Goal: Task Accomplishment & Management: Manage account settings

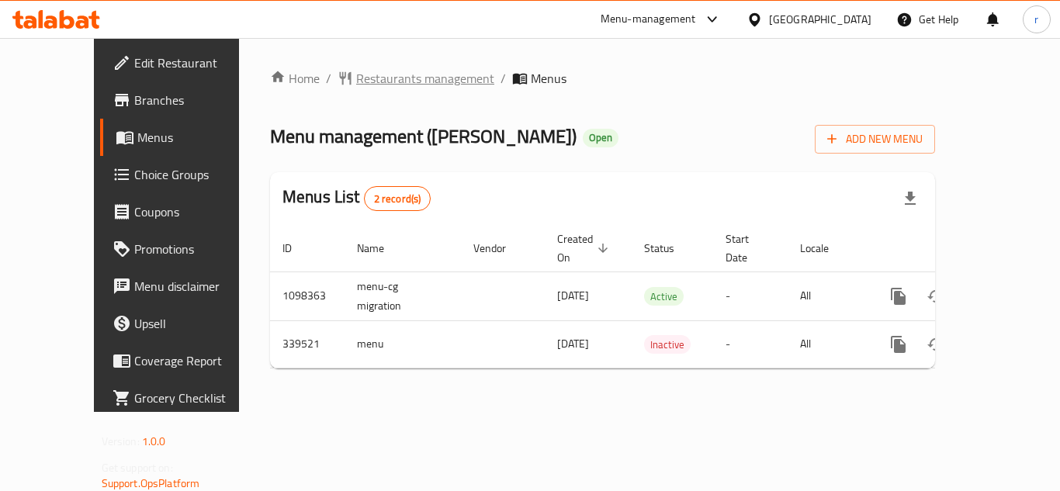
click at [356, 73] on span "Restaurants management" at bounding box center [425, 78] width 138 height 19
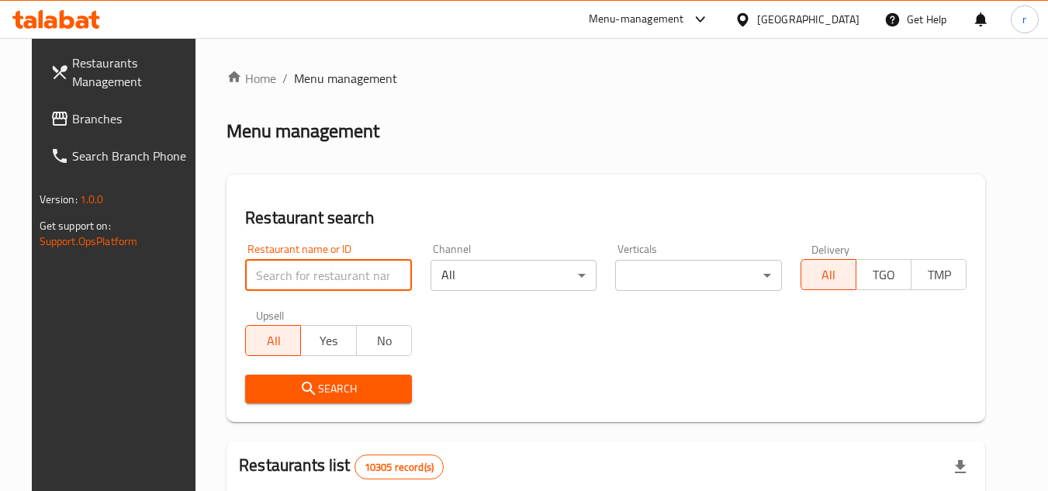
click at [261, 273] on input "search" at bounding box center [328, 275] width 167 height 31
paste input "630171"
type input "630171"
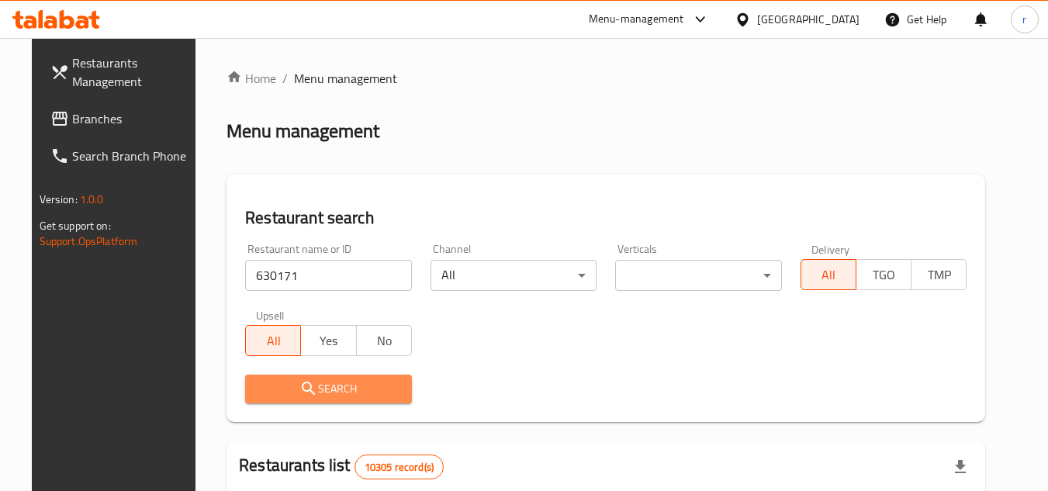
click at [313, 400] on button "Search" at bounding box center [328, 389] width 167 height 29
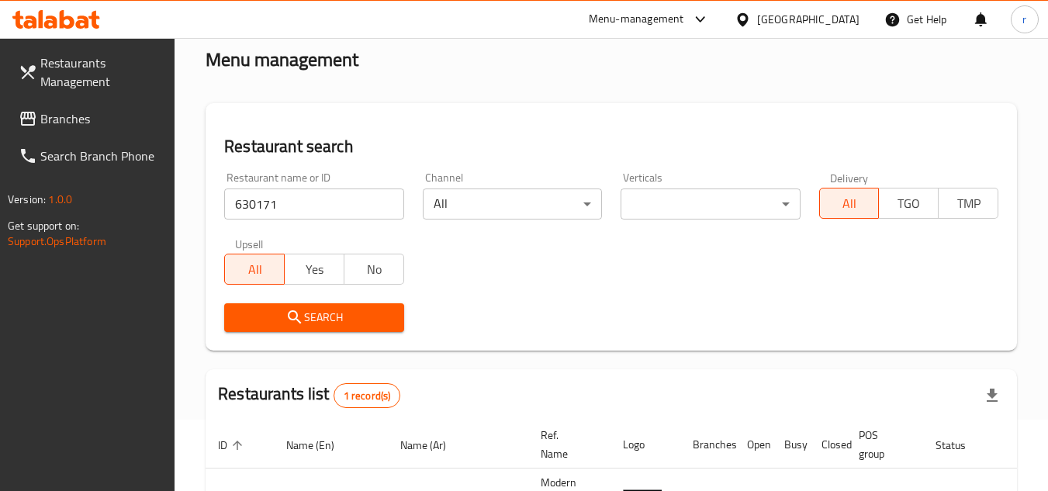
scroll to position [201, 0]
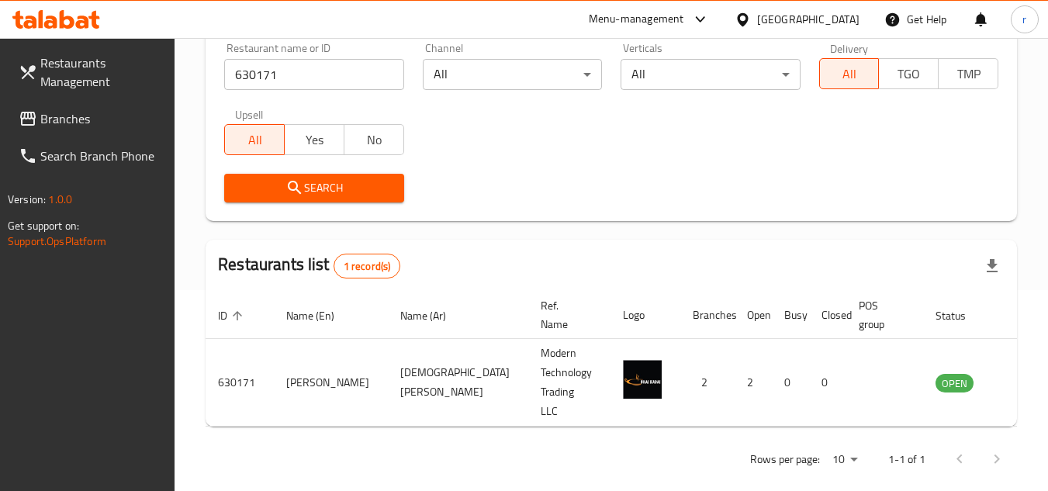
click at [836, 17] on div "[GEOGRAPHIC_DATA]" at bounding box center [808, 19] width 102 height 17
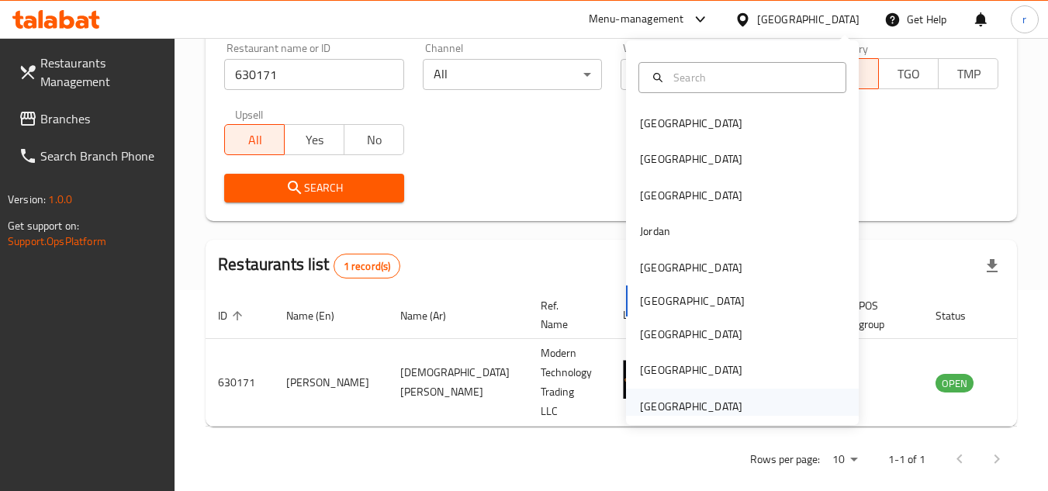
click at [682, 409] on div "[GEOGRAPHIC_DATA]" at bounding box center [691, 406] width 102 height 17
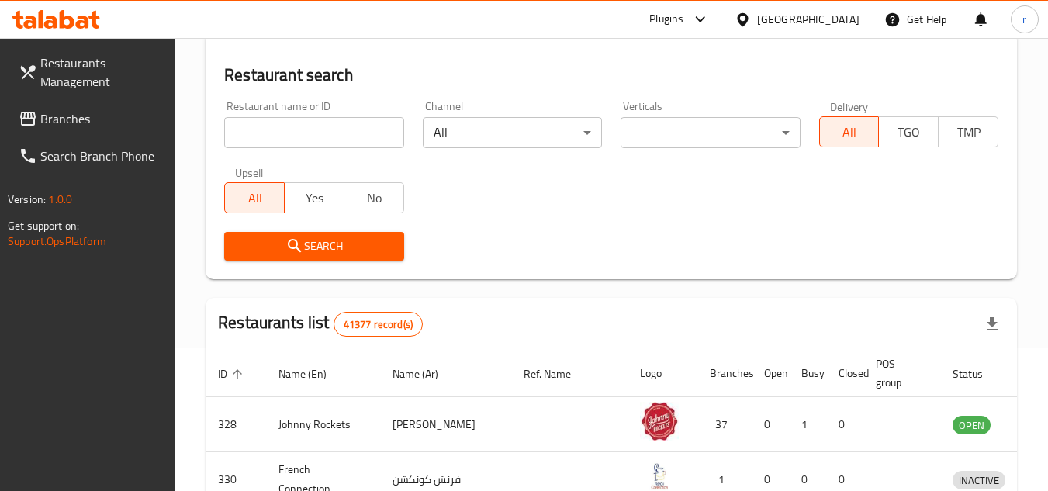
scroll to position [201, 0]
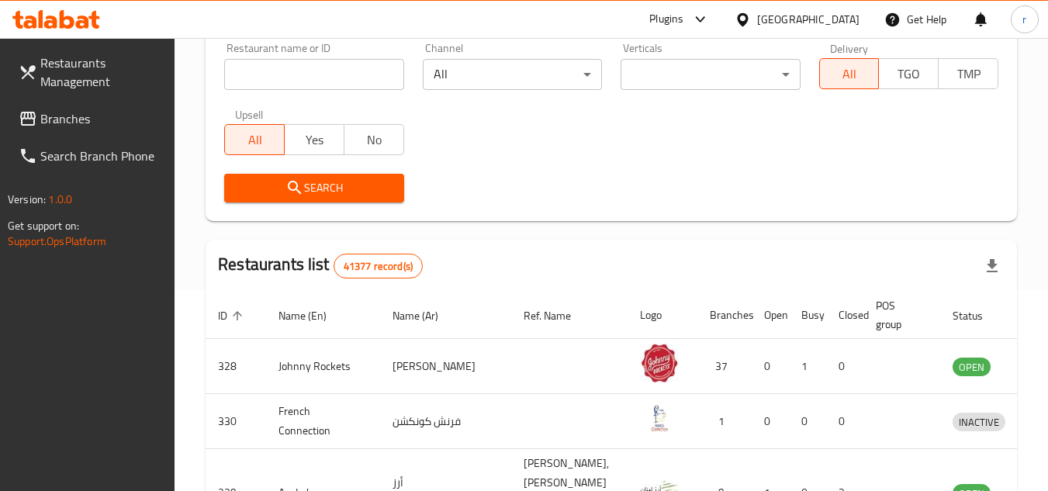
click at [98, 114] on span "Branches" at bounding box center [101, 118] width 123 height 19
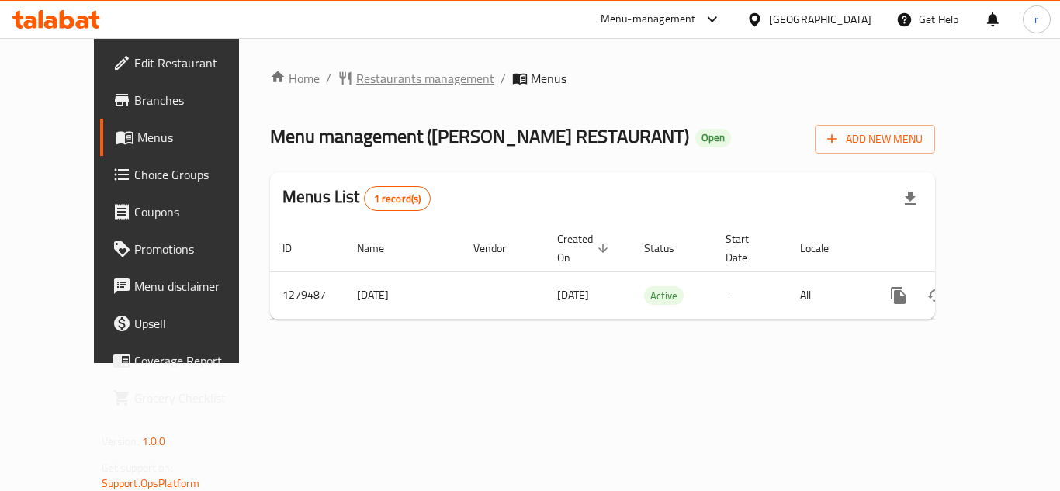
click at [360, 85] on span "Restaurants management" at bounding box center [425, 78] width 138 height 19
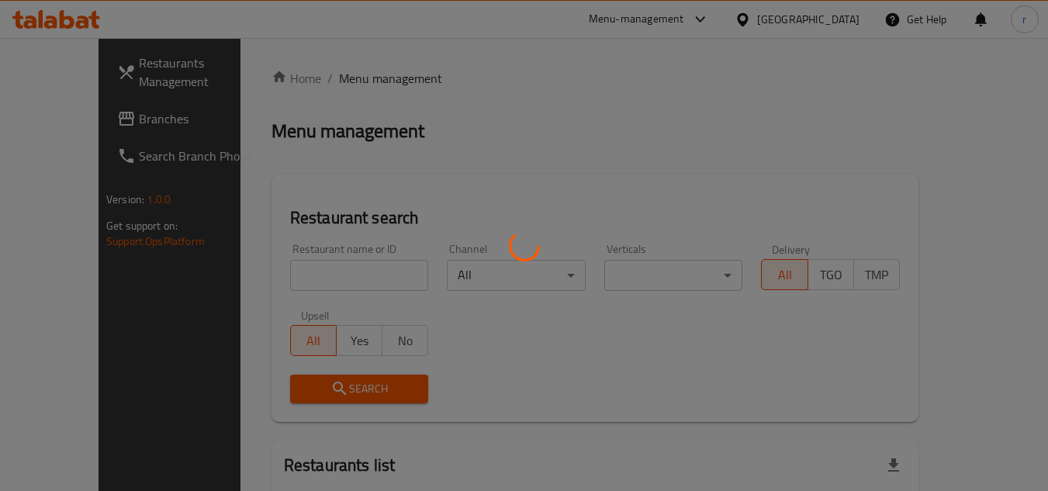
click at [320, 276] on div at bounding box center [524, 245] width 1048 height 491
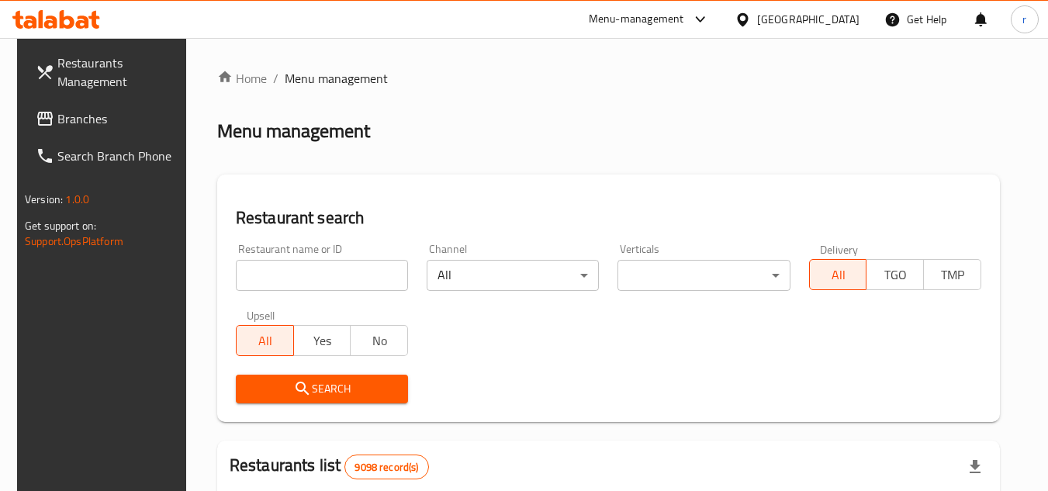
click at [320, 274] on input "search" at bounding box center [322, 275] width 172 height 31
paste input "693329"
type input "693329"
drag, startPoint x: 285, startPoint y: 392, endPoint x: 323, endPoint y: 289, distance: 109.2
click at [285, 391] on span "Search" at bounding box center [321, 388] width 147 height 19
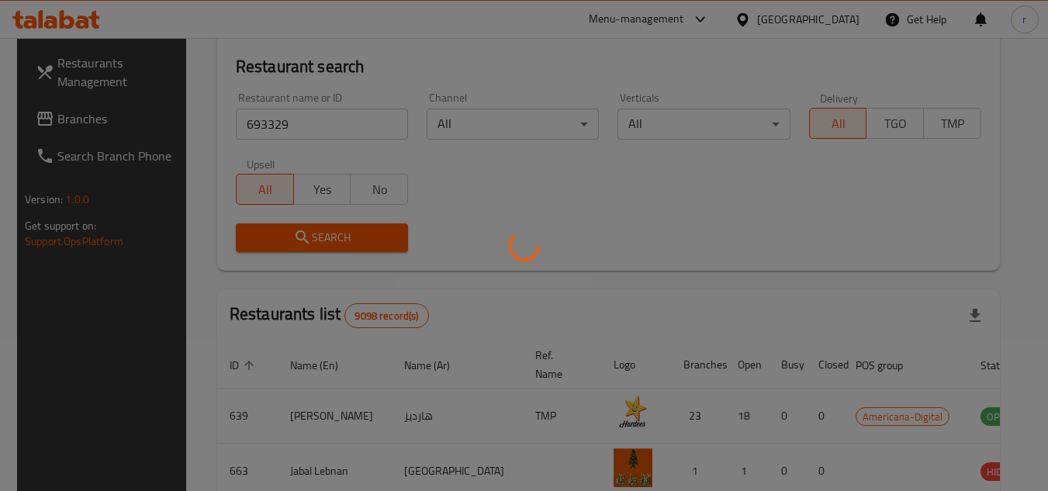
scroll to position [155, 0]
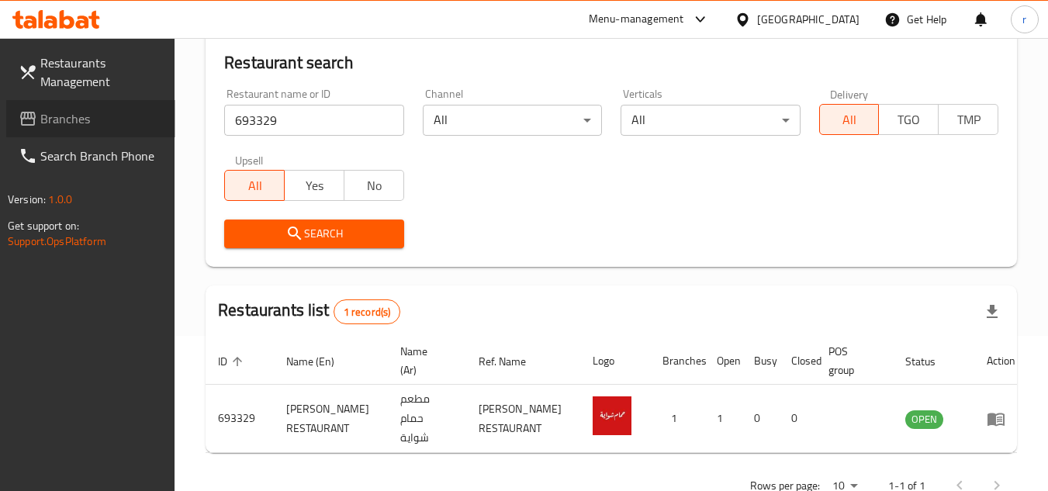
click at [77, 125] on span "Branches" at bounding box center [101, 118] width 123 height 19
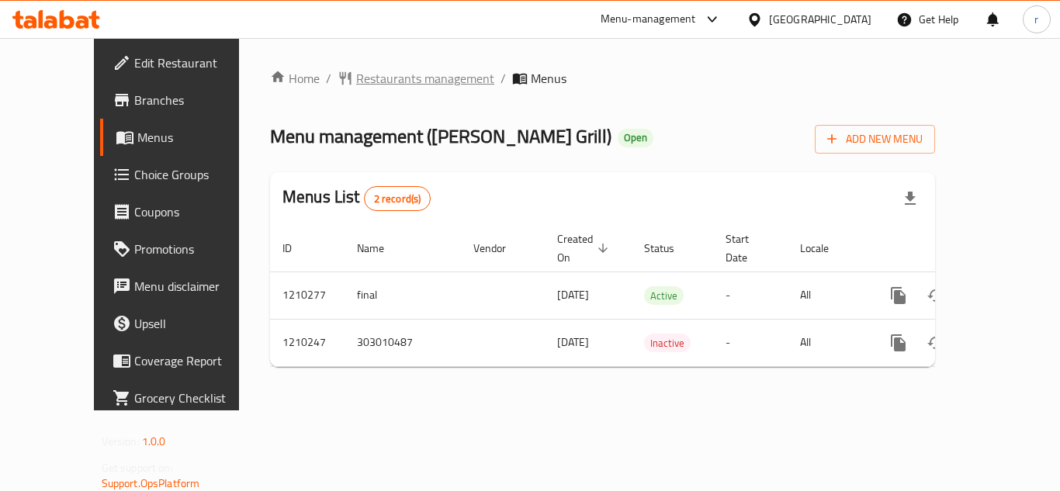
click at [378, 81] on span "Restaurants management" at bounding box center [425, 78] width 138 height 19
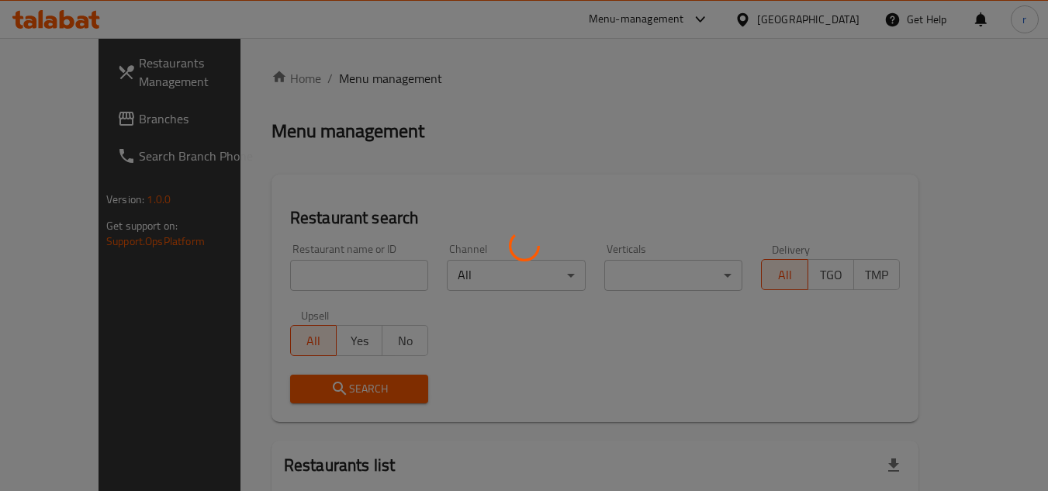
click at [307, 282] on div at bounding box center [524, 245] width 1048 height 491
click at [313, 276] on div at bounding box center [524, 245] width 1048 height 491
click at [315, 265] on div at bounding box center [524, 245] width 1048 height 491
click at [313, 272] on div at bounding box center [524, 245] width 1048 height 491
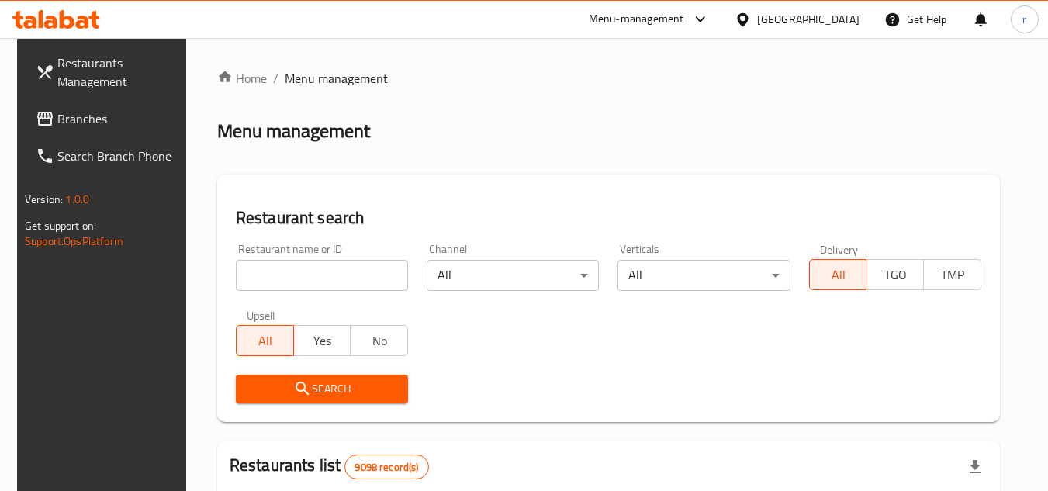
click at [320, 266] on input "search" at bounding box center [322, 275] width 172 height 31
paste input "671083"
type input "671083"
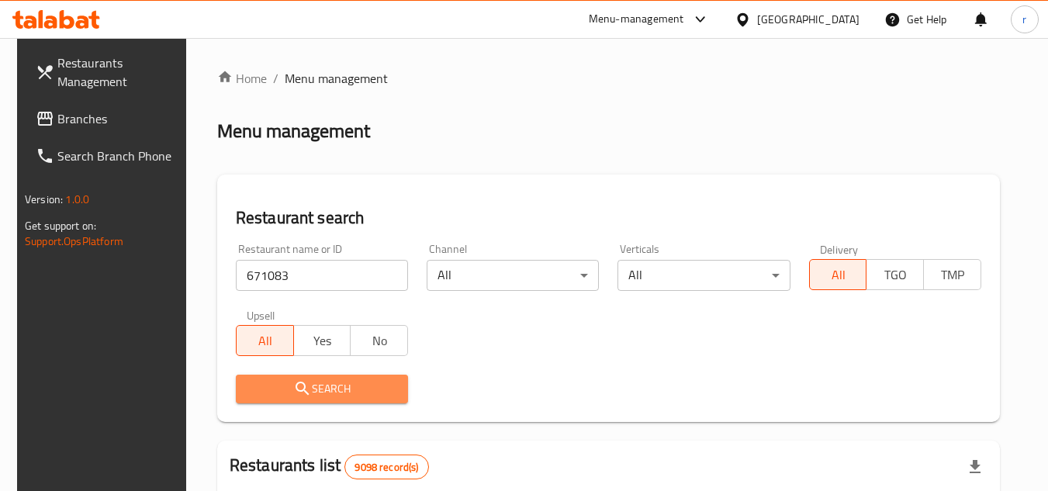
click at [296, 386] on icon "submit" at bounding box center [302, 388] width 13 height 13
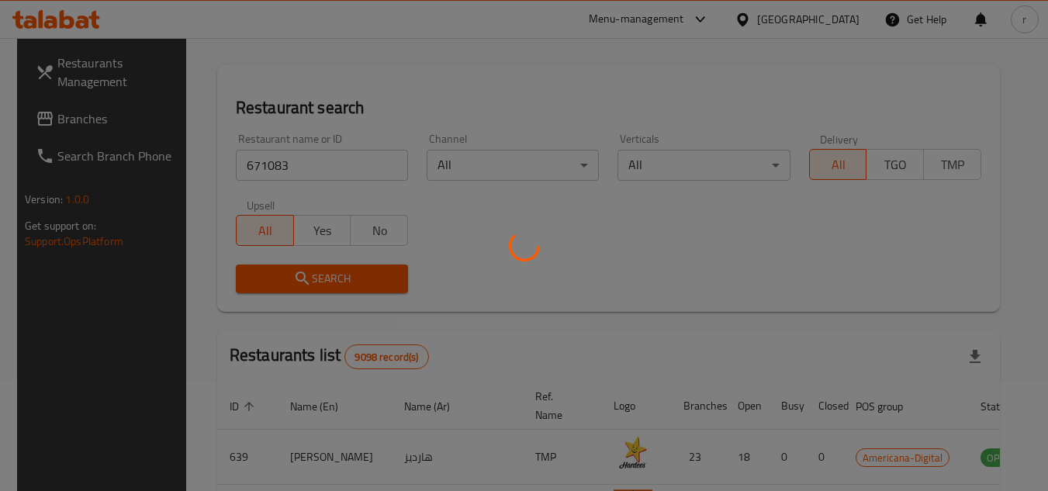
scroll to position [155, 0]
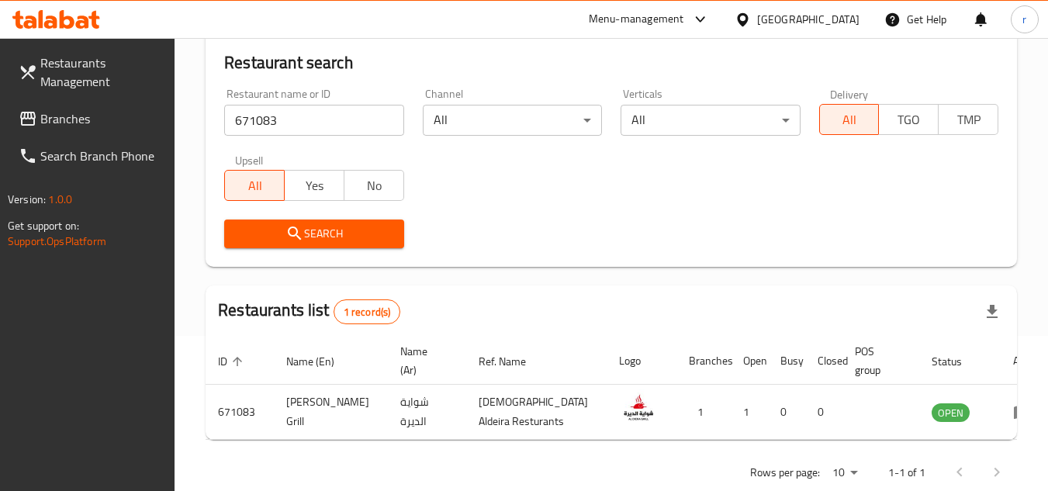
click at [836, 21] on div "[GEOGRAPHIC_DATA]" at bounding box center [808, 19] width 102 height 17
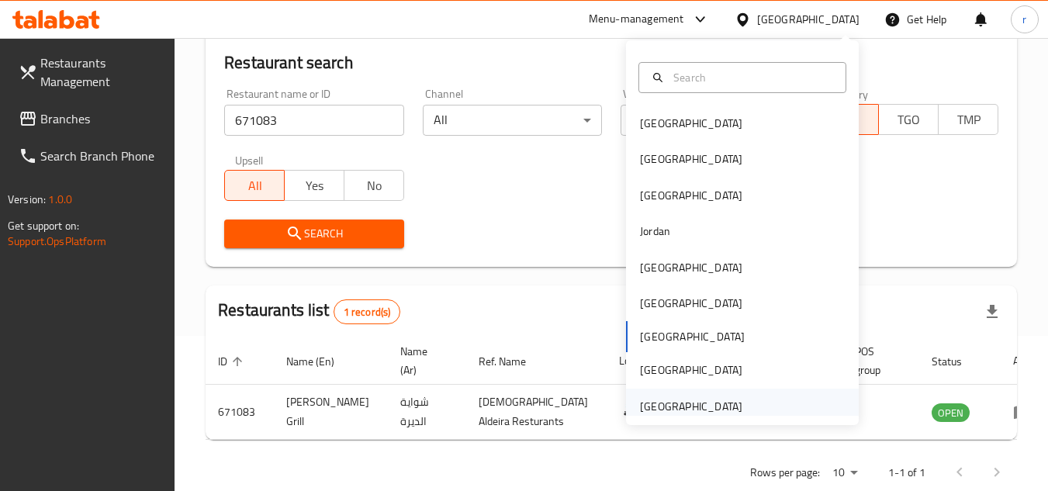
click at [701, 403] on div "[GEOGRAPHIC_DATA]" at bounding box center [691, 406] width 102 height 17
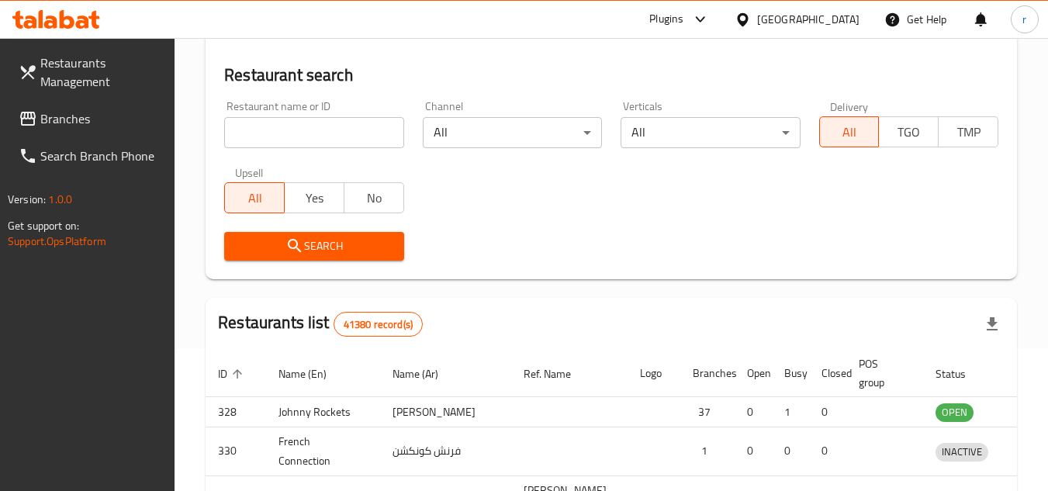
scroll to position [155, 0]
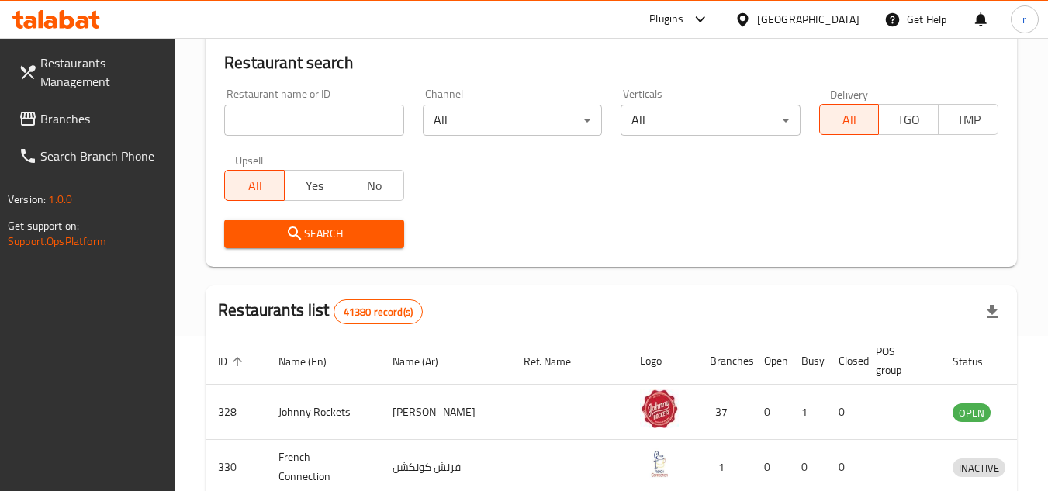
click at [106, 126] on span "Branches" at bounding box center [101, 118] width 123 height 19
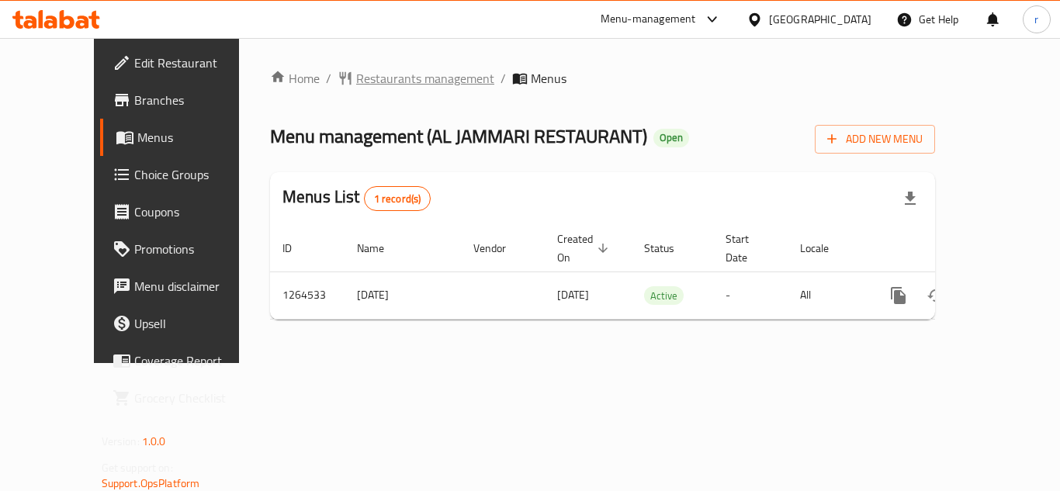
click at [396, 87] on span "Restaurants management" at bounding box center [425, 78] width 138 height 19
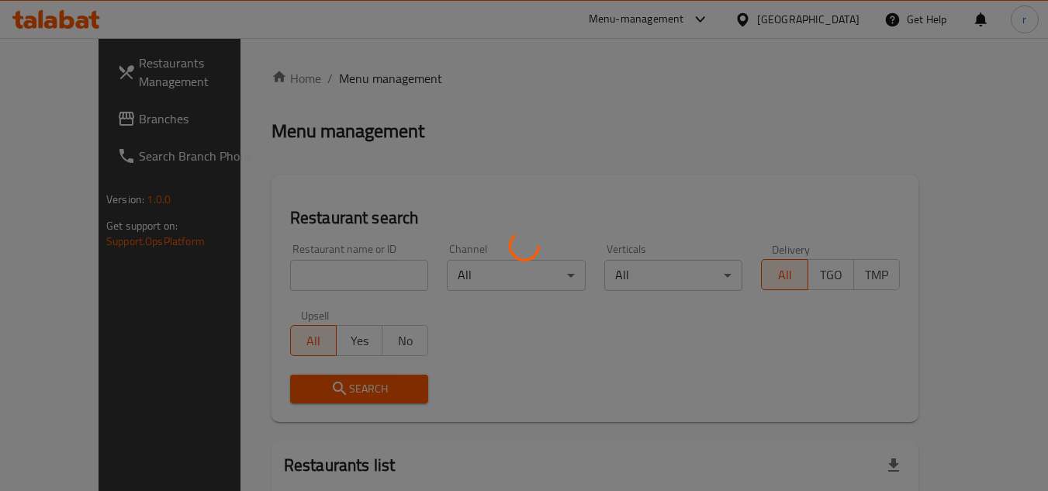
click at [326, 276] on div at bounding box center [524, 245] width 1048 height 491
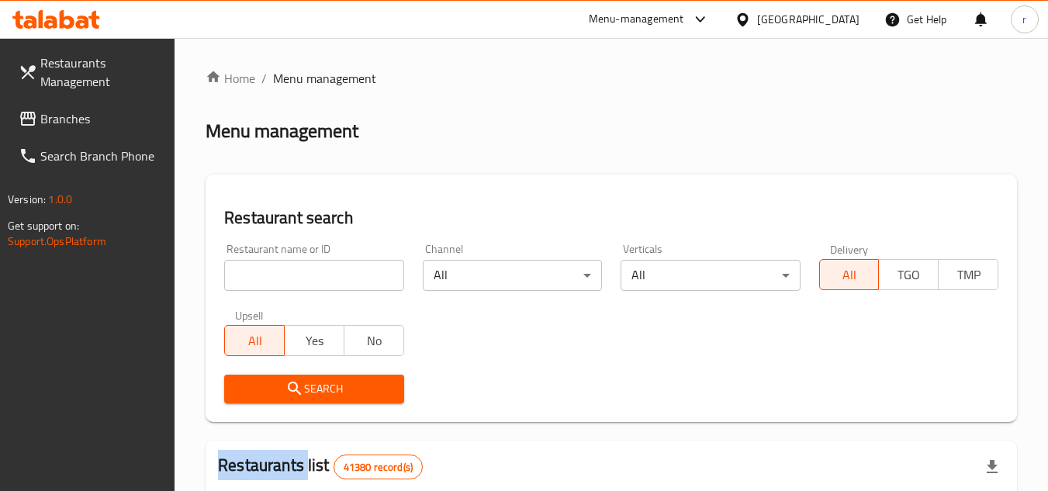
click at [326, 276] on div at bounding box center [524, 245] width 1048 height 491
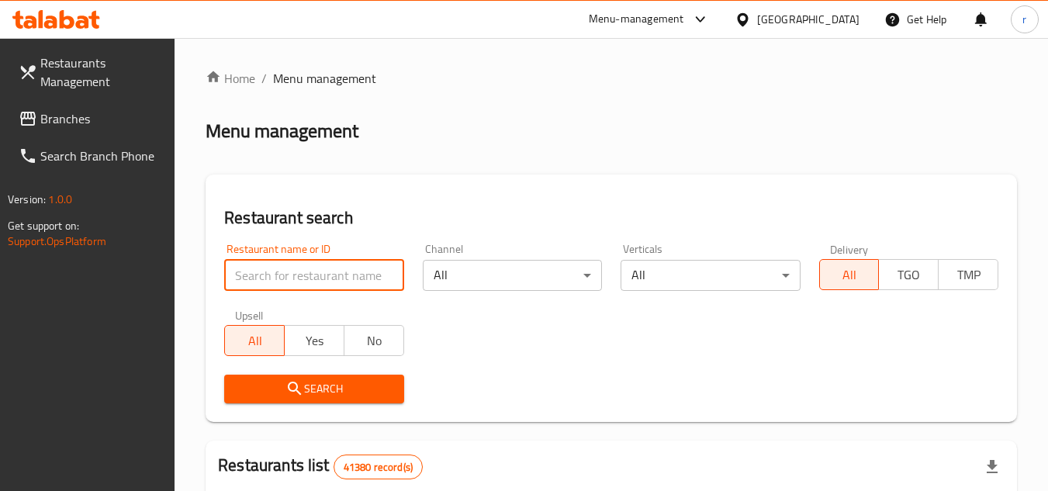
click at [326, 274] on input "search" at bounding box center [313, 275] width 179 height 31
paste input "686393"
type input "686393"
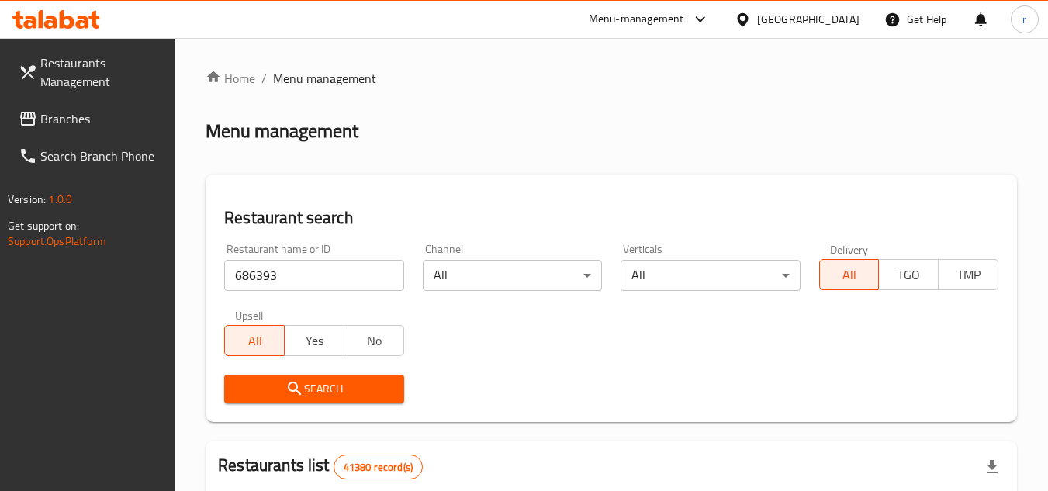
click at [304, 386] on span "Search" at bounding box center [314, 388] width 154 height 19
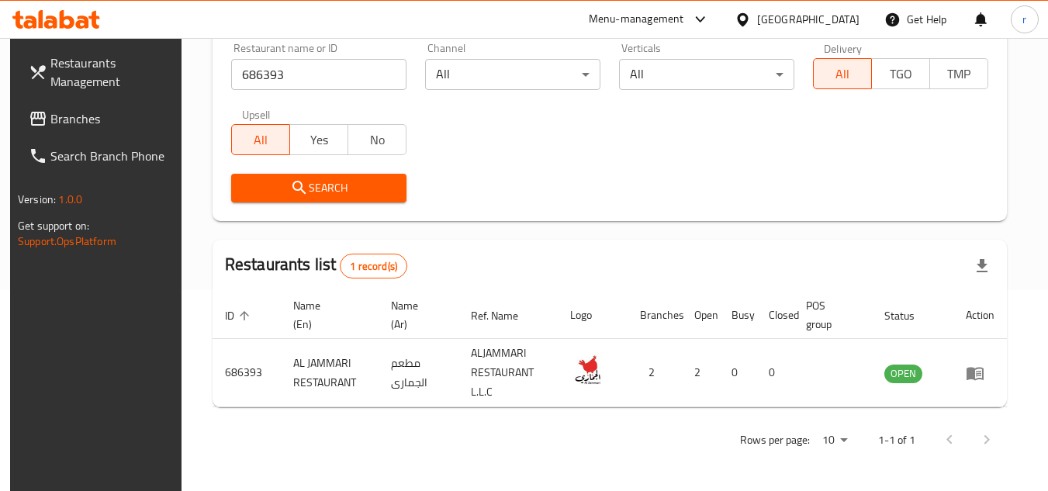
scroll to position [201, 0]
click at [813, 26] on div "[GEOGRAPHIC_DATA]" at bounding box center [808, 19] width 102 height 17
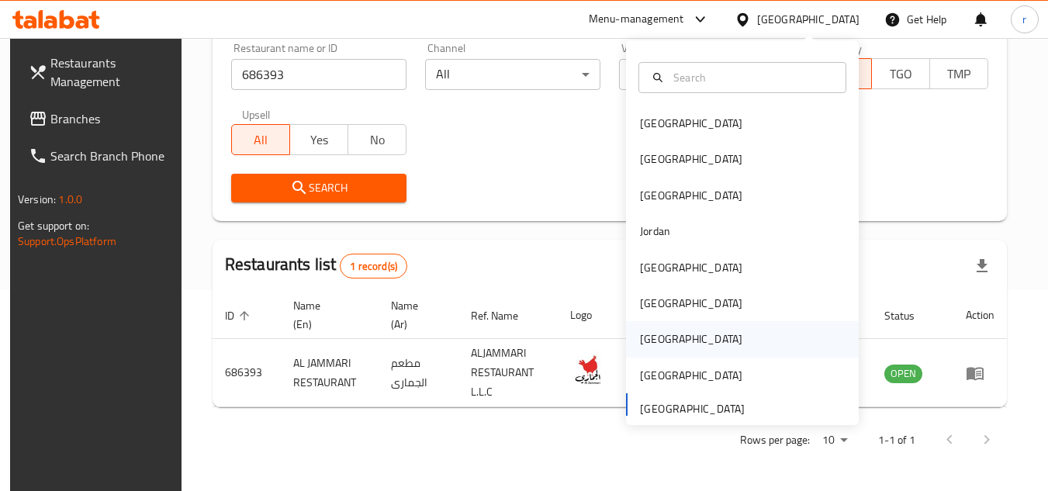
click at [660, 334] on div "[GEOGRAPHIC_DATA]" at bounding box center [691, 339] width 127 height 36
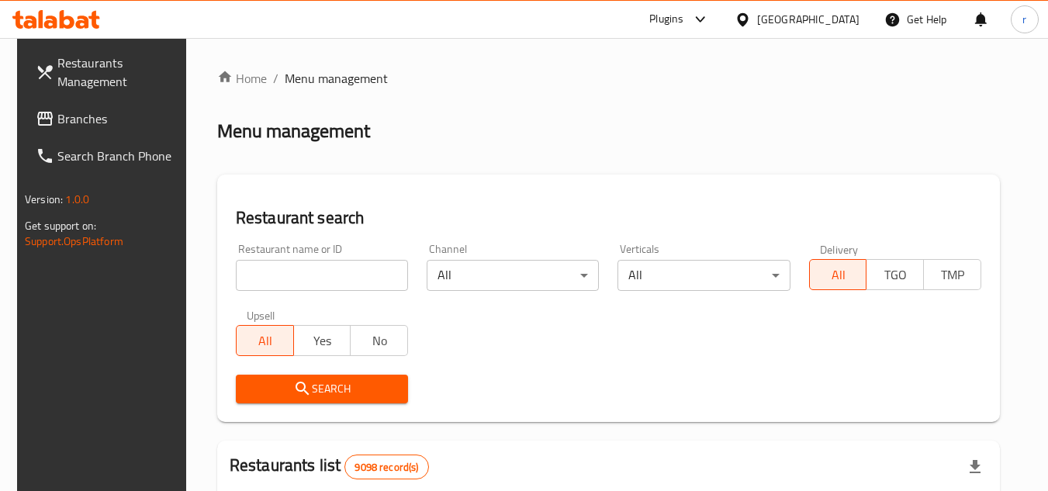
click at [37, 116] on icon at bounding box center [45, 119] width 16 height 14
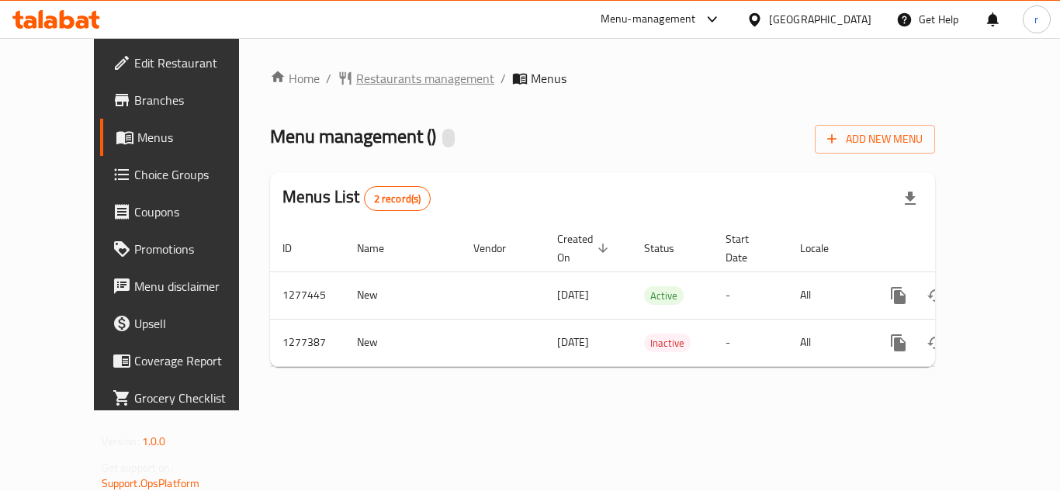
click at [356, 81] on span "Restaurants management" at bounding box center [425, 78] width 138 height 19
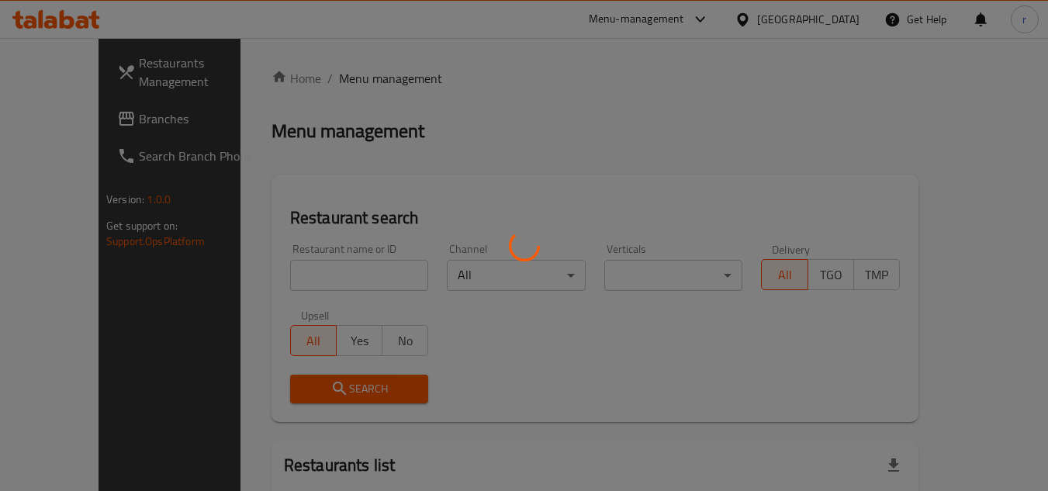
click at [303, 261] on div at bounding box center [524, 245] width 1048 height 491
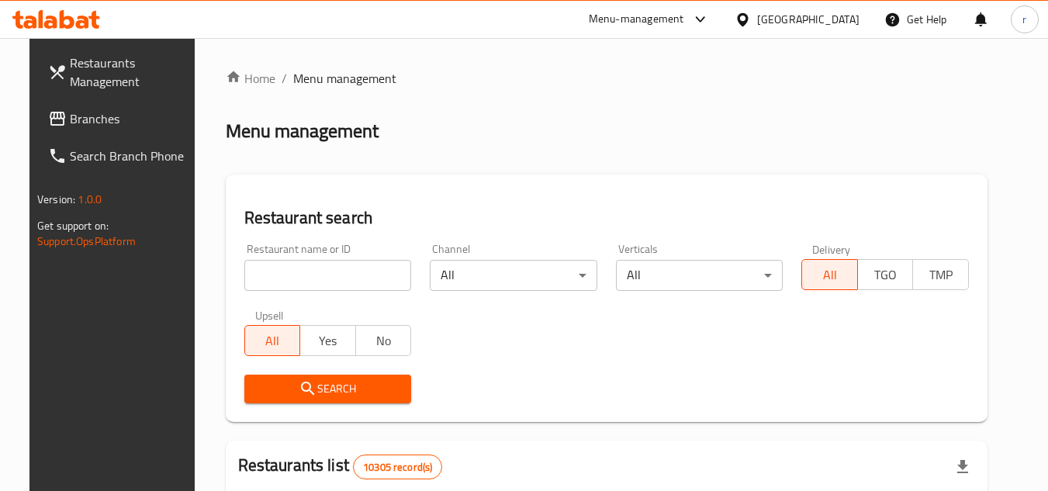
click at [310, 272] on input "search" at bounding box center [328, 275] width 168 height 31
paste input "692441"
type input "692441"
click at [293, 376] on button "Search" at bounding box center [328, 389] width 168 height 29
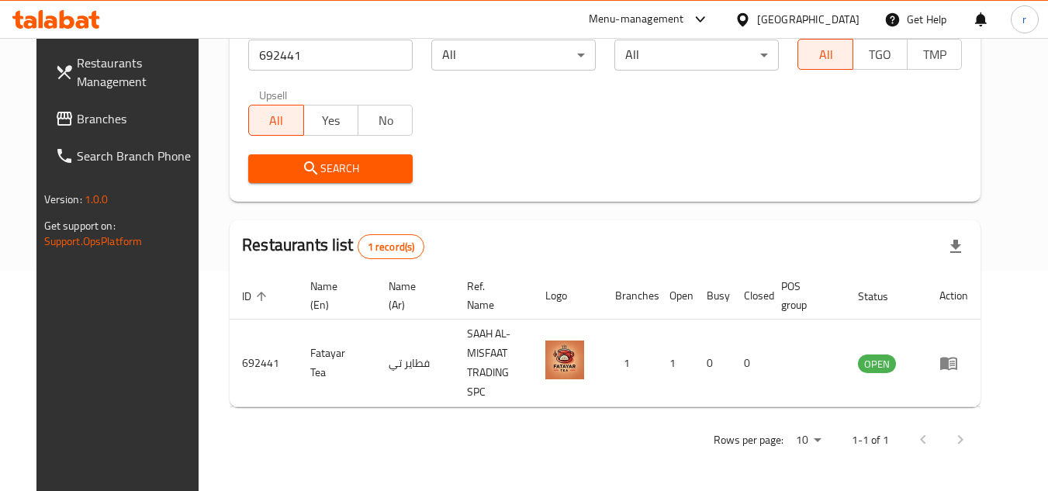
scroll to position [188, 0]
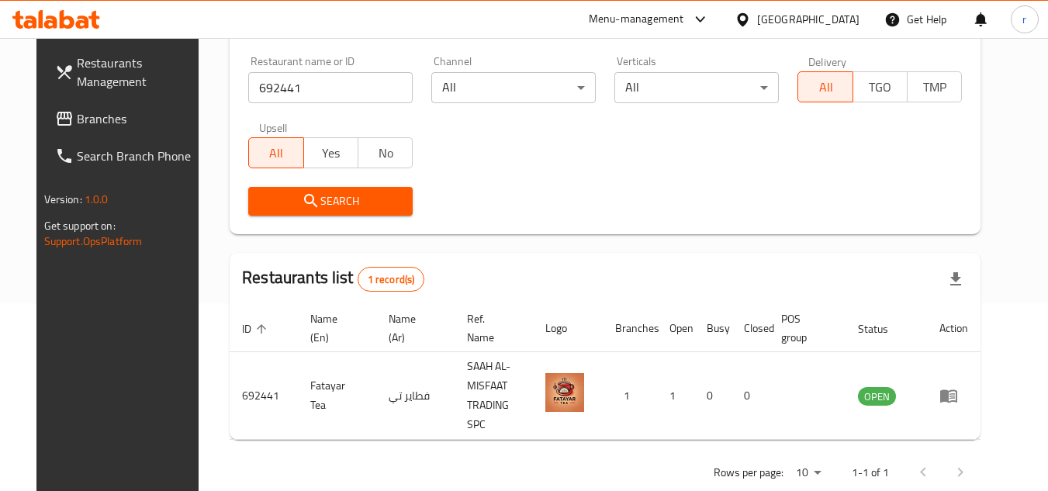
click at [95, 124] on span "Branches" at bounding box center [138, 118] width 123 height 19
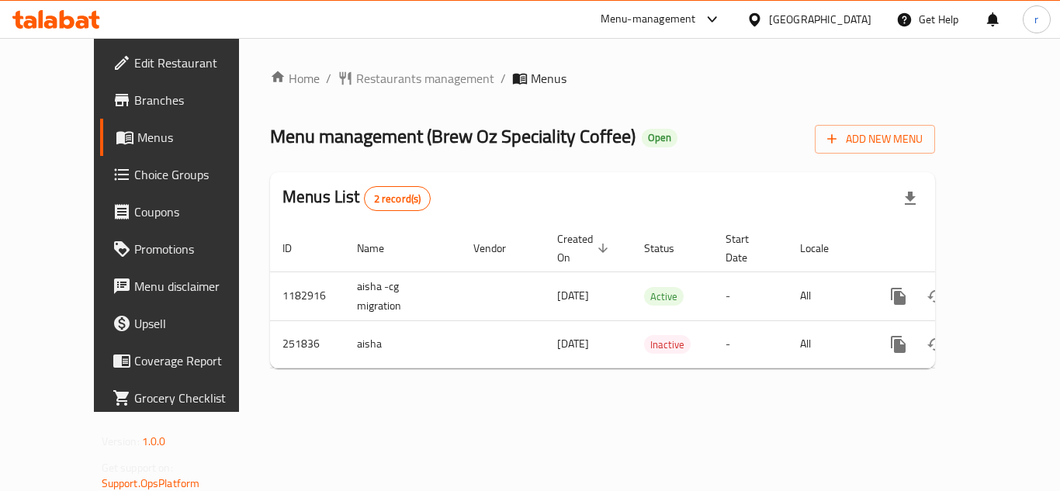
click at [362, 66] on div "Home / Restaurants management / Menus Menu management ( Brew Oz Speciality Coff…" at bounding box center [602, 225] width 727 height 374
click at [360, 71] on span "Restaurants management" at bounding box center [425, 78] width 138 height 19
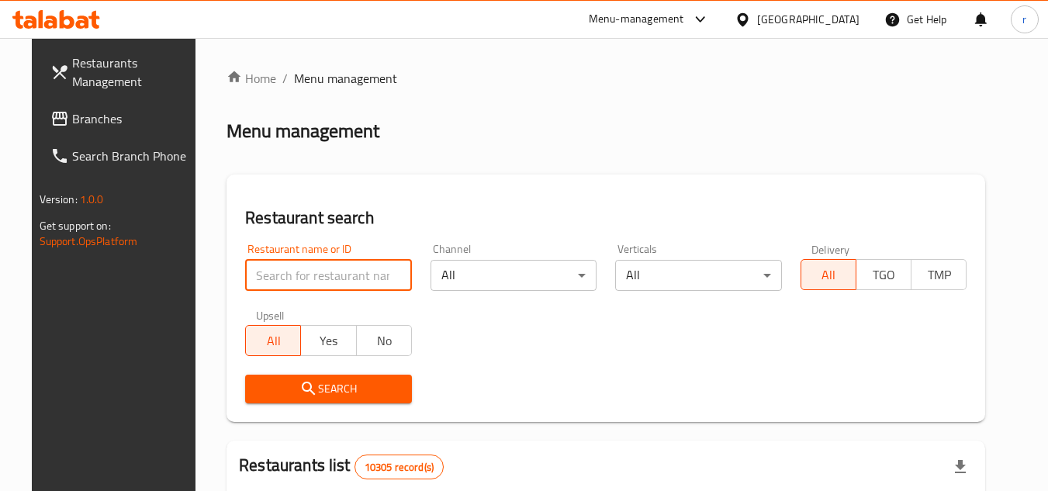
click at [329, 282] on input "search" at bounding box center [328, 275] width 167 height 31
paste input "627324"
type input "627324"
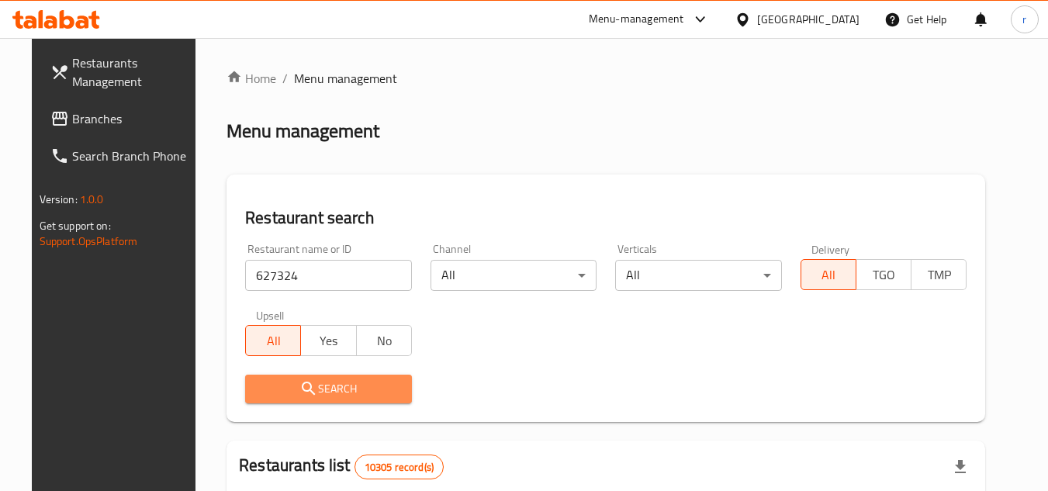
click at [317, 388] on span "Search" at bounding box center [329, 388] width 142 height 19
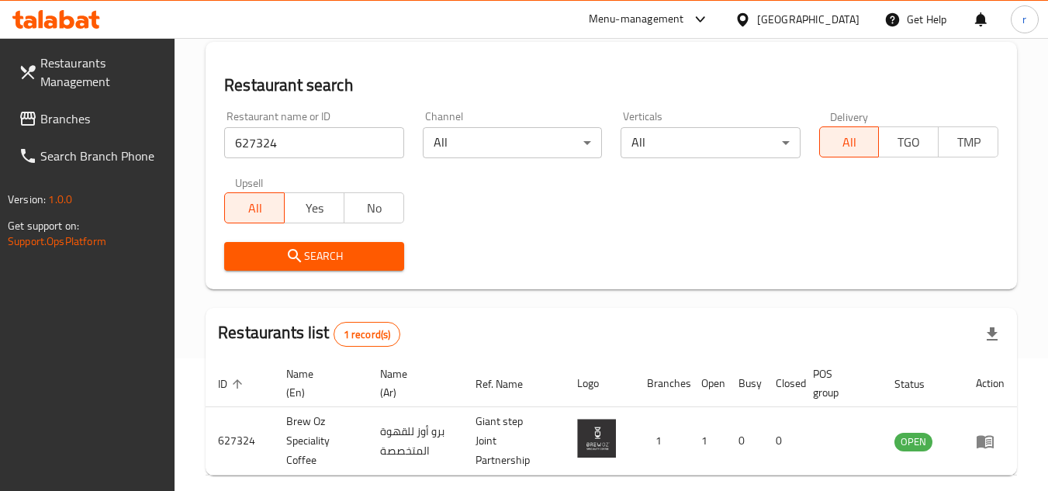
scroll to position [201, 0]
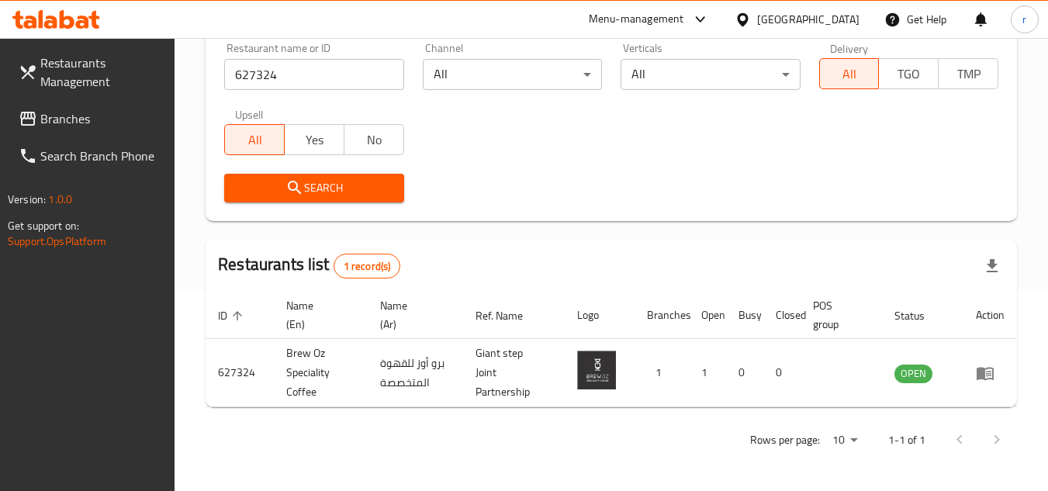
click at [853, 24] on div "Oman" at bounding box center [808, 19] width 102 height 17
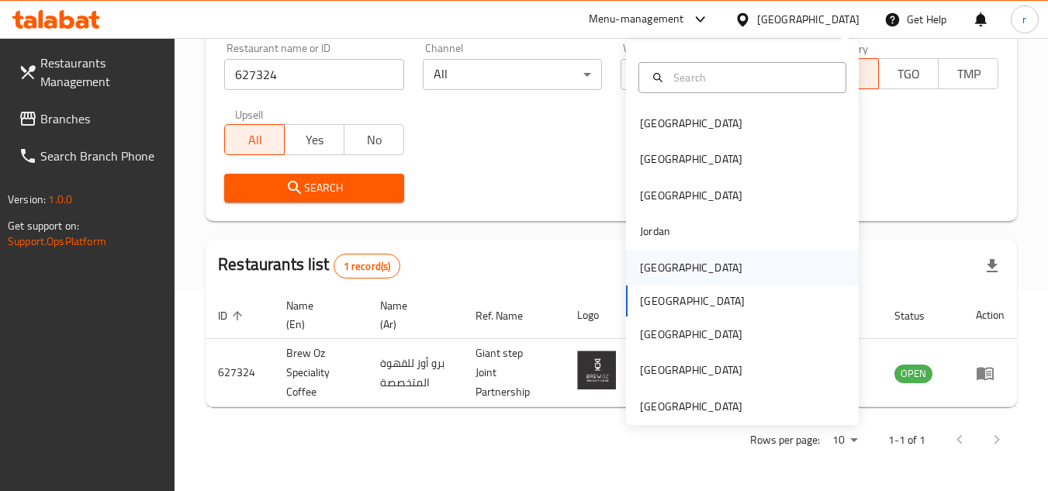
click at [660, 272] on div "Kuwait" at bounding box center [691, 267] width 102 height 17
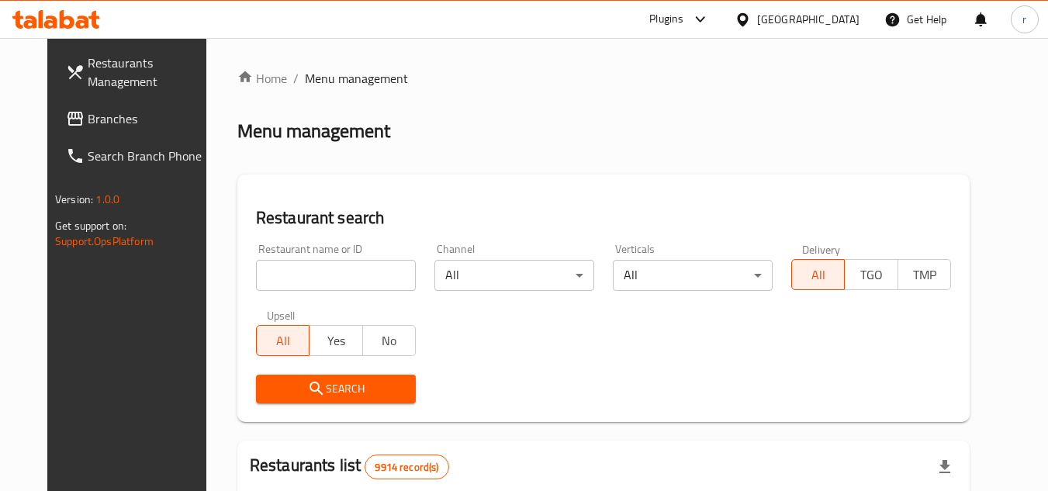
click at [88, 116] on span "Branches" at bounding box center [149, 118] width 123 height 19
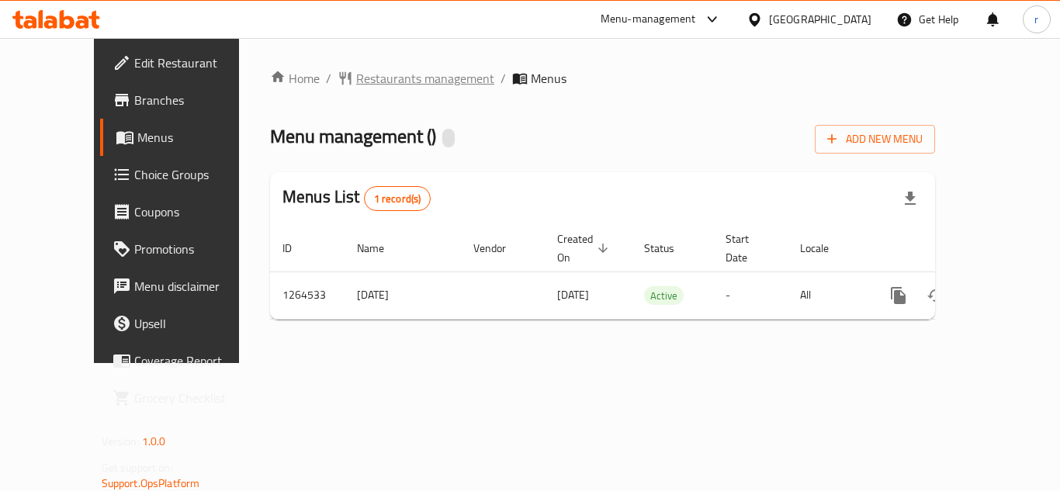
click at [356, 79] on span "Restaurants management" at bounding box center [425, 78] width 138 height 19
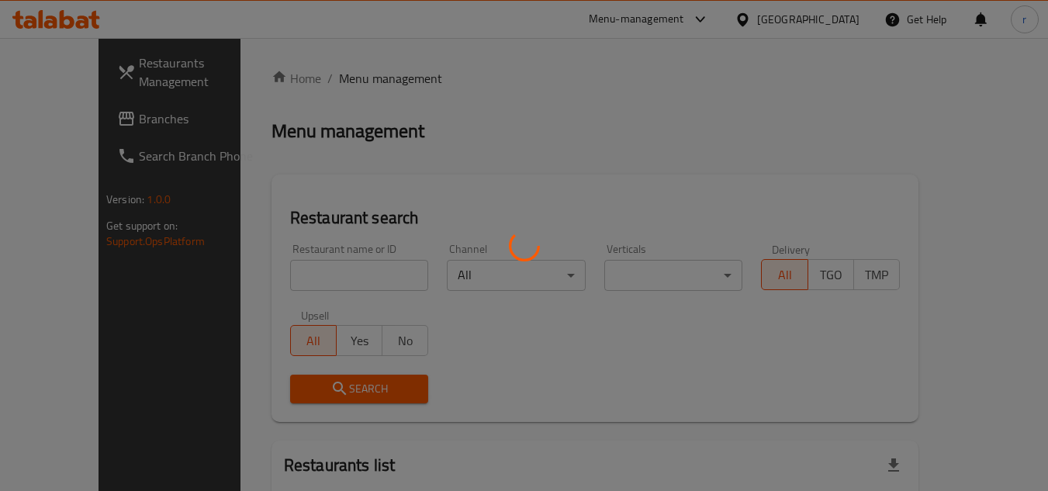
click at [333, 267] on div at bounding box center [524, 245] width 1048 height 491
click at [320, 274] on div at bounding box center [524, 245] width 1048 height 491
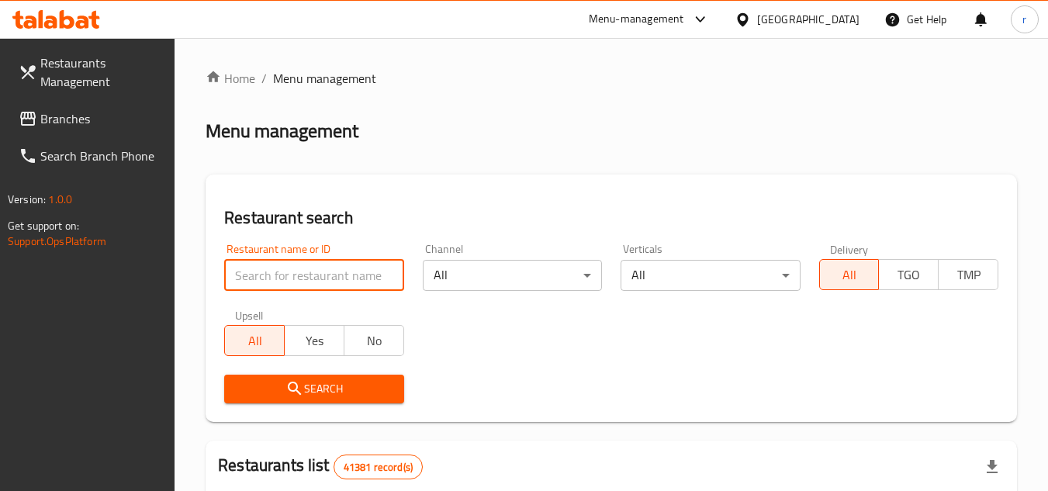
click at [320, 274] on input "search" at bounding box center [313, 275] width 179 height 31
paste input "686393"
type input "686393"
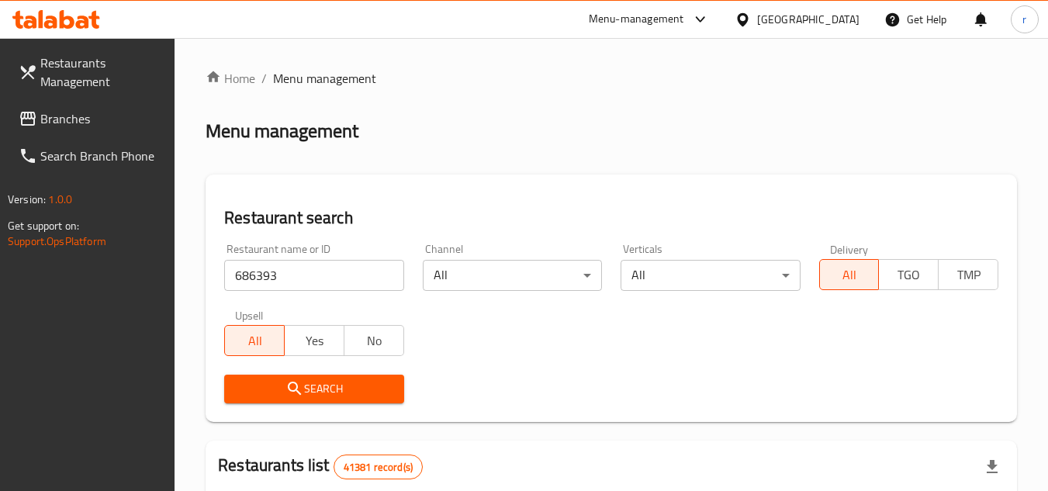
click at [311, 383] on span "Search" at bounding box center [314, 388] width 154 height 19
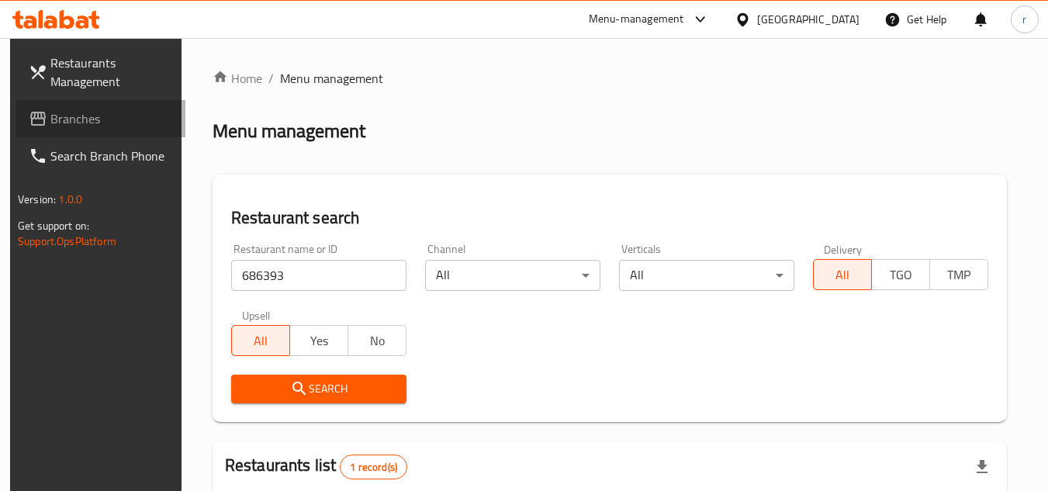
click at [37, 126] on span at bounding box center [40, 118] width 22 height 19
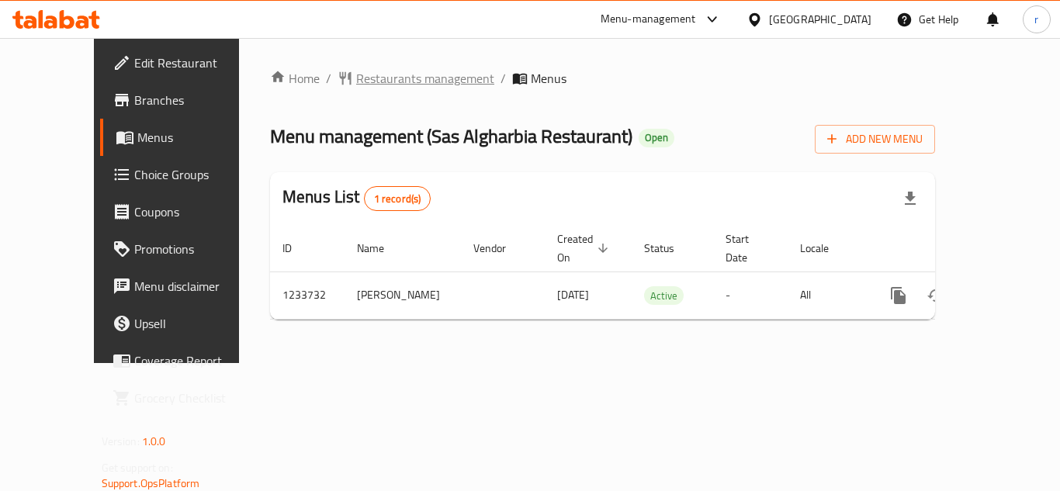
click at [382, 78] on span "Restaurants management" at bounding box center [425, 78] width 138 height 19
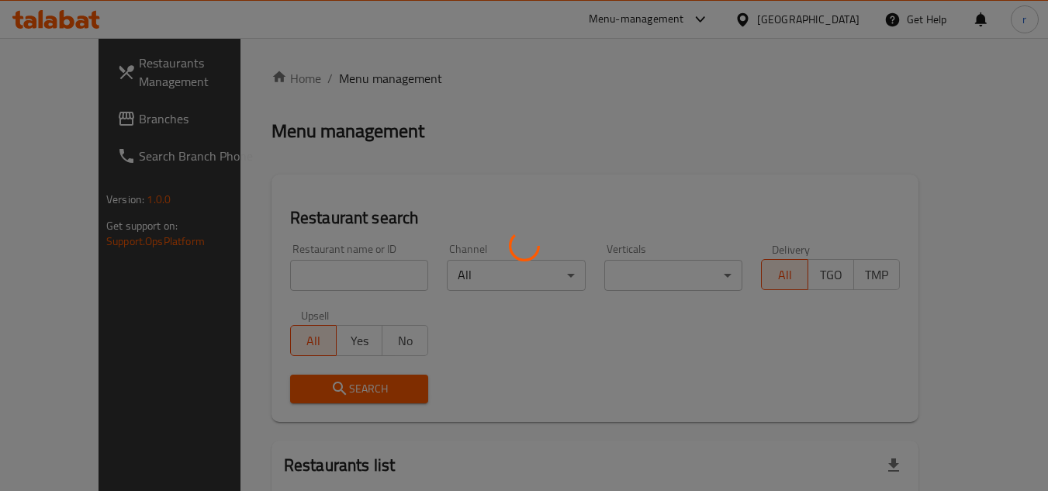
click at [342, 281] on div at bounding box center [524, 245] width 1048 height 491
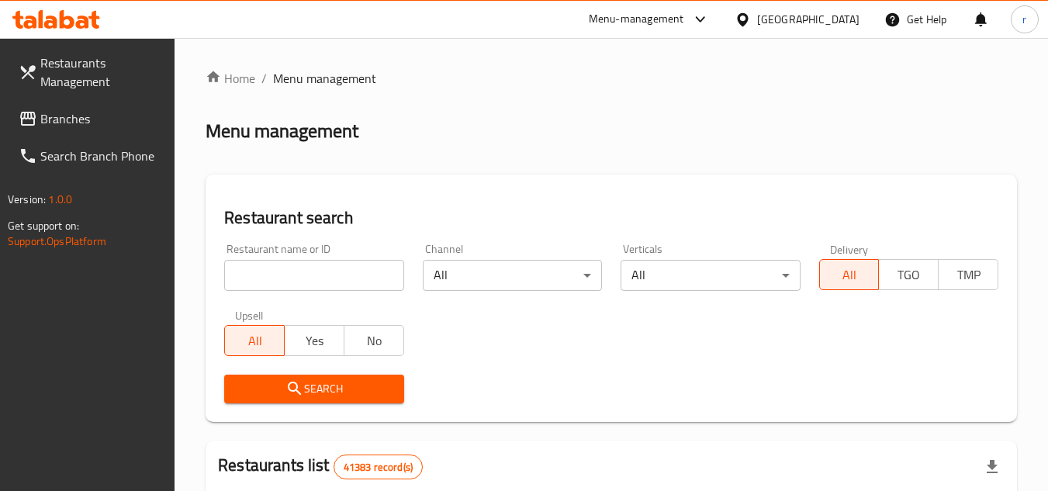
click at [339, 273] on input "search" at bounding box center [313, 275] width 179 height 31
paste input "678238"
type input "678238"
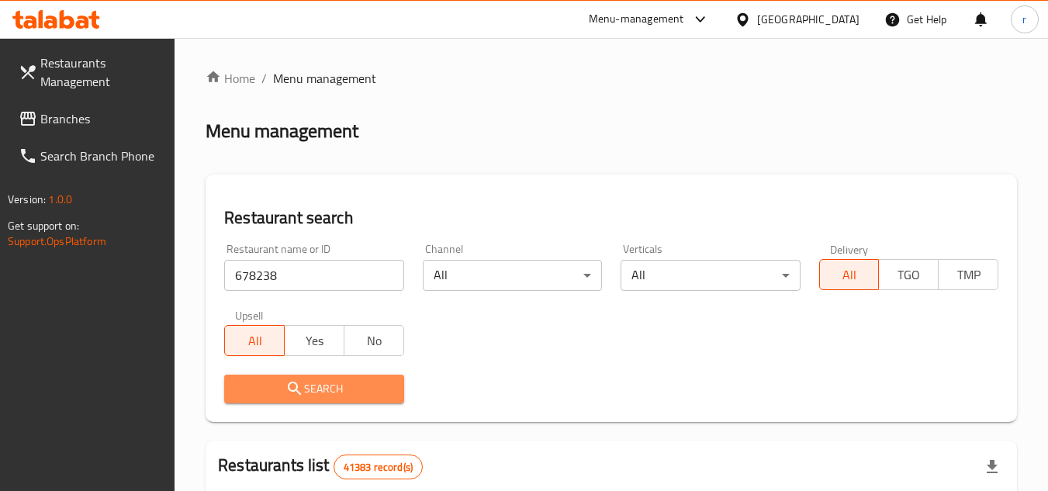
click at [352, 381] on span "Search" at bounding box center [314, 388] width 154 height 19
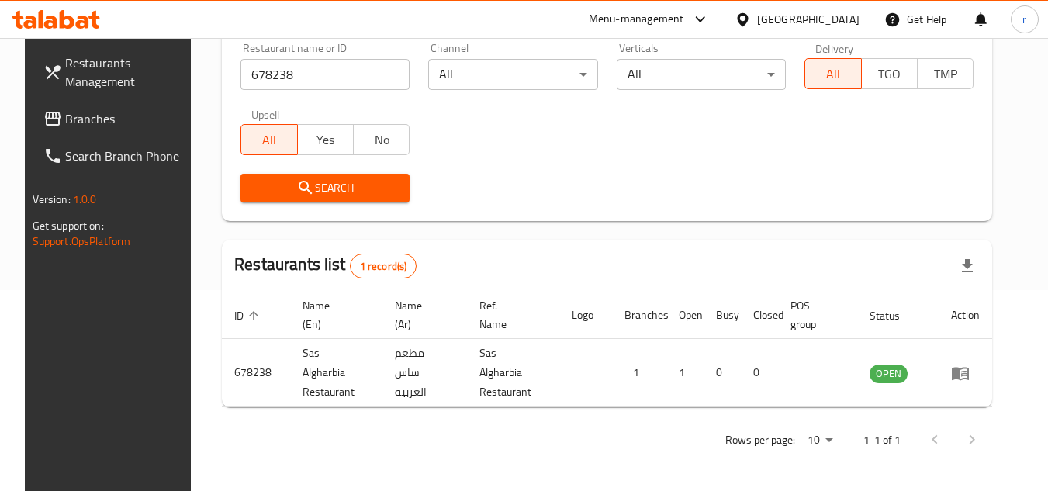
scroll to position [188, 0]
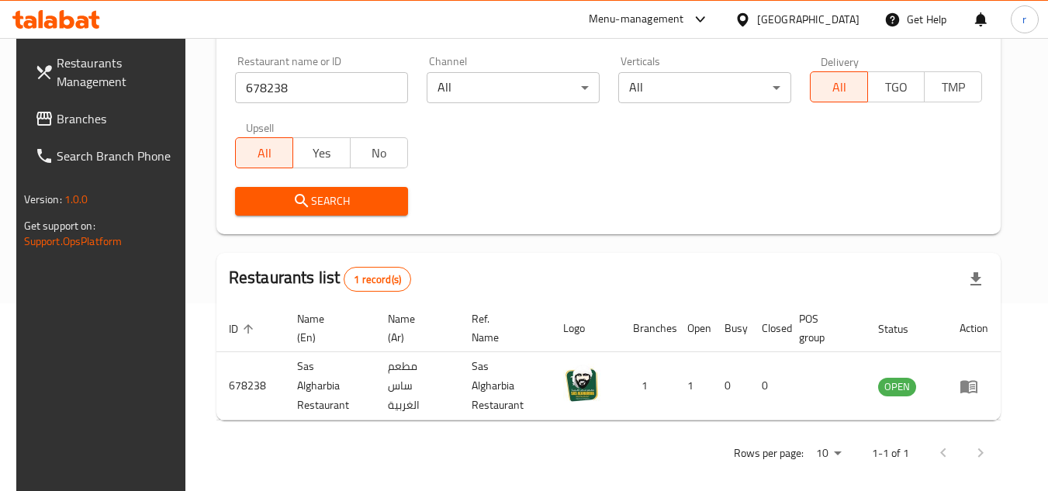
click at [57, 125] on span "Branches" at bounding box center [118, 118] width 123 height 19
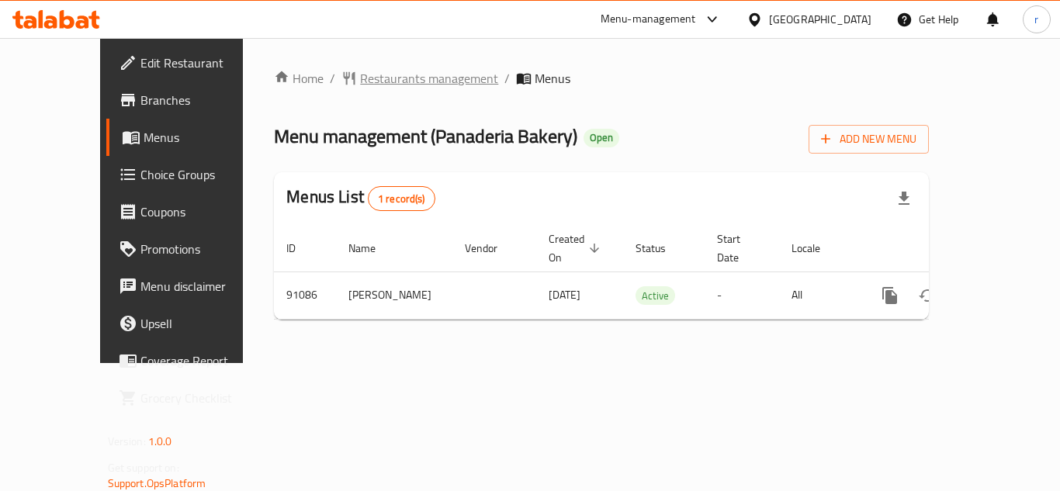
click at [360, 69] on span "Restaurants management" at bounding box center [429, 78] width 138 height 19
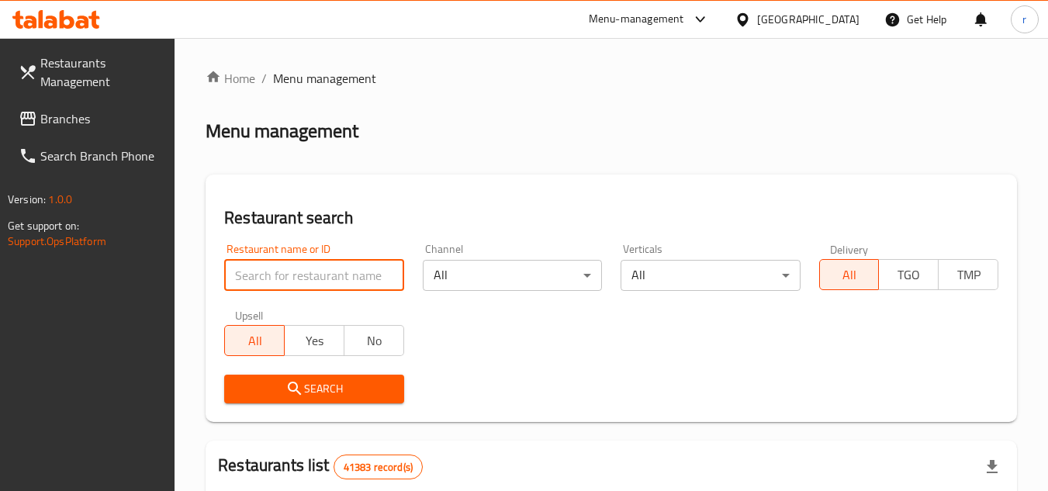
click at [307, 286] on input "search" at bounding box center [313, 275] width 179 height 31
paste input "601464"
type input "601464"
drag, startPoint x: 310, startPoint y: 388, endPoint x: 342, endPoint y: 408, distance: 38.3
click at [325, 405] on div "Search" at bounding box center [314, 388] width 198 height 47
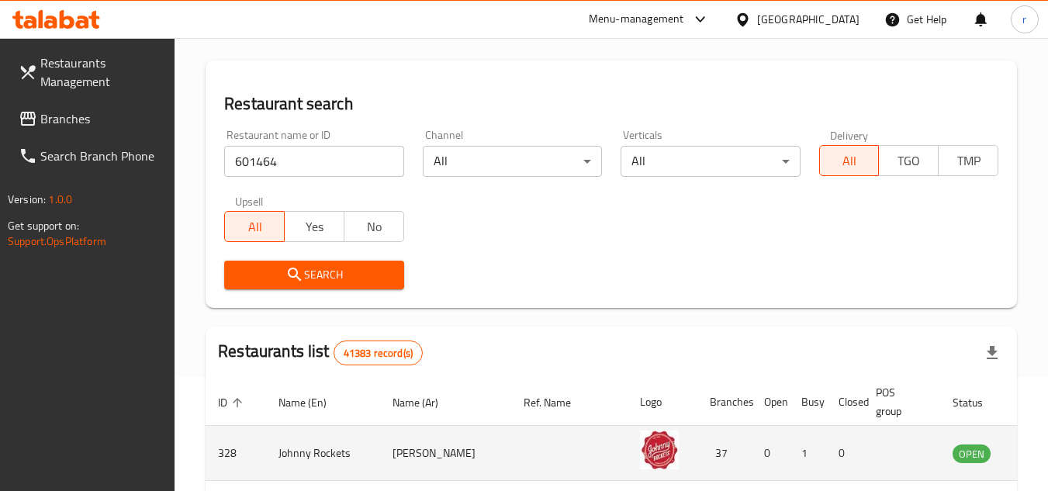
scroll to position [233, 0]
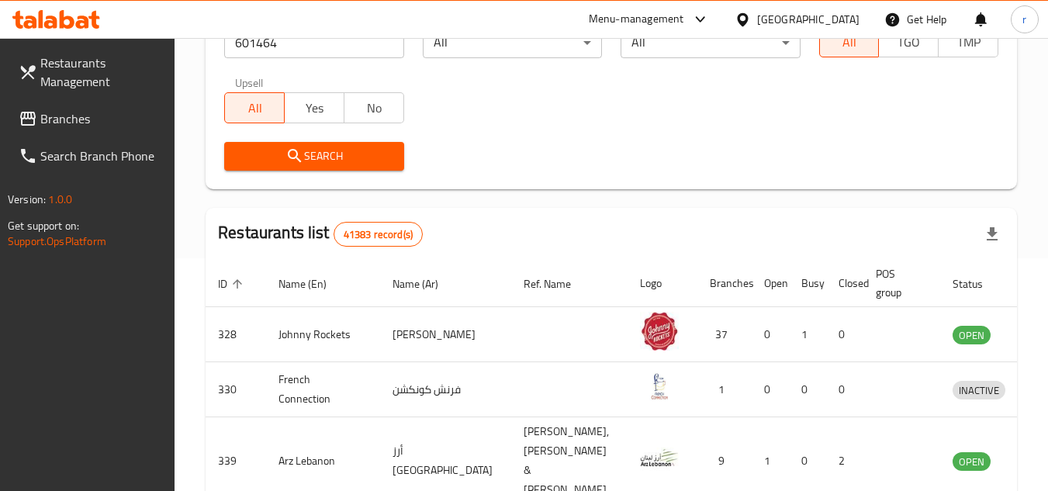
click at [305, 126] on div "Upsell All Yes No" at bounding box center [314, 99] width 198 height 65
click at [308, 161] on span "Search" at bounding box center [314, 156] width 154 height 19
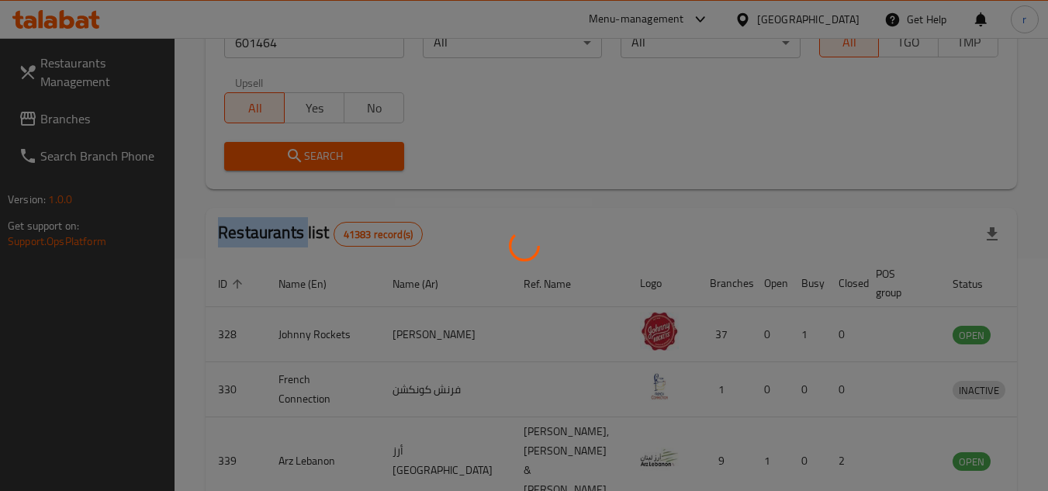
click at [308, 161] on div at bounding box center [524, 245] width 1048 height 491
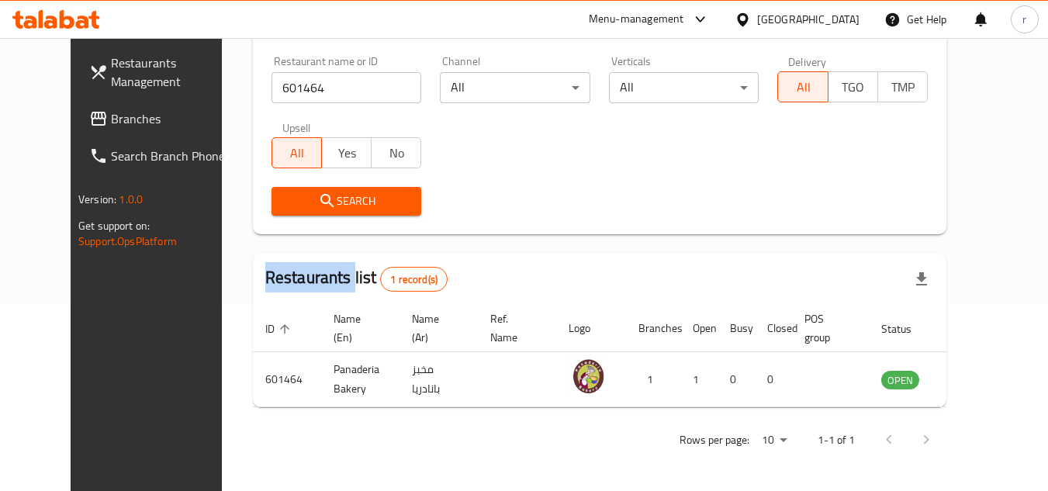
scroll to position [188, 0]
click at [787, 15] on div "[GEOGRAPHIC_DATA]" at bounding box center [808, 19] width 102 height 17
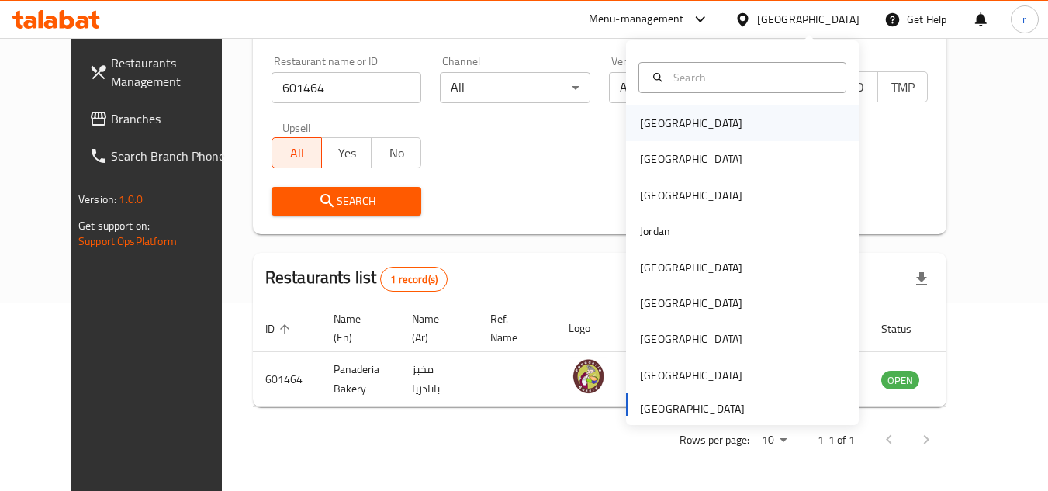
click at [652, 119] on div "[GEOGRAPHIC_DATA]" at bounding box center [691, 123] width 102 height 17
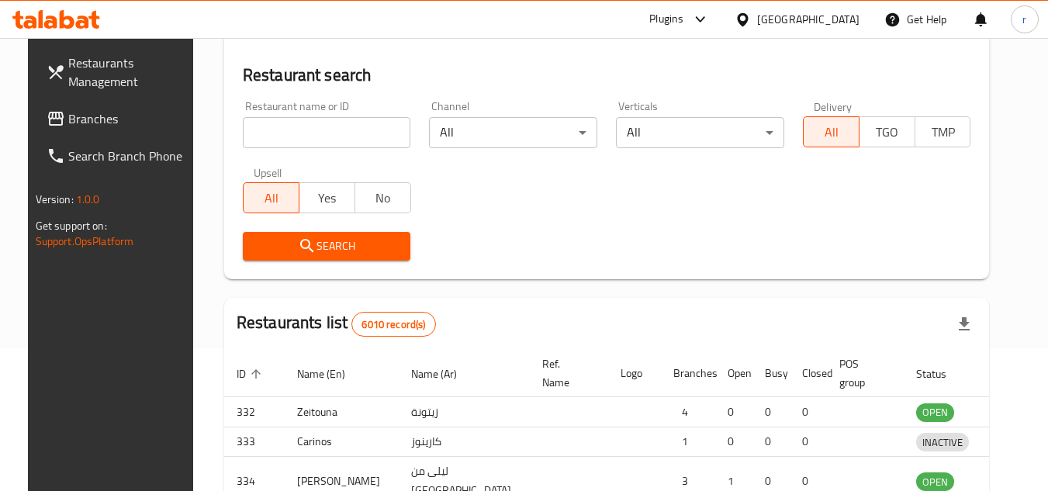
scroll to position [188, 0]
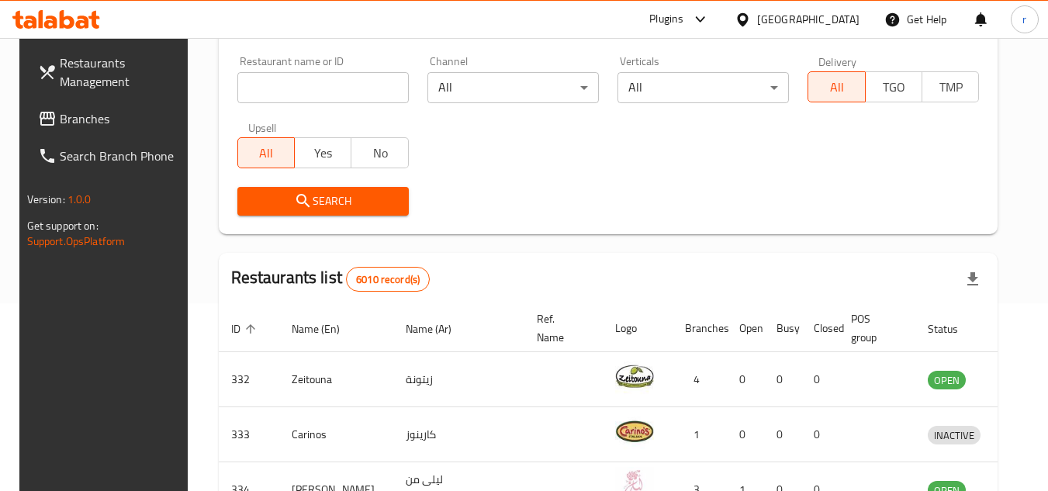
click at [61, 114] on span "Branches" at bounding box center [121, 118] width 123 height 19
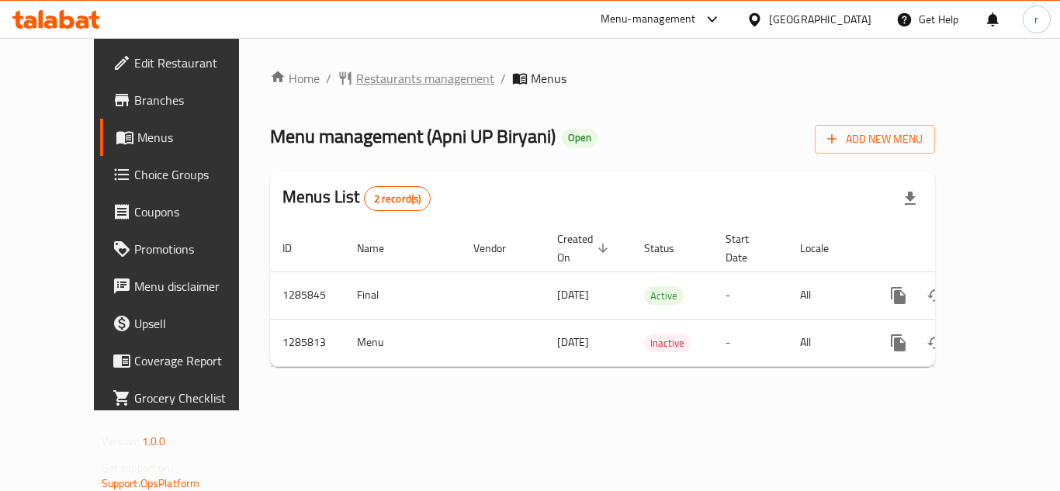
click at [356, 74] on span "Restaurants management" at bounding box center [425, 78] width 138 height 19
click at [356, 74] on span "Restaurants management" at bounding box center [425, 79] width 138 height 19
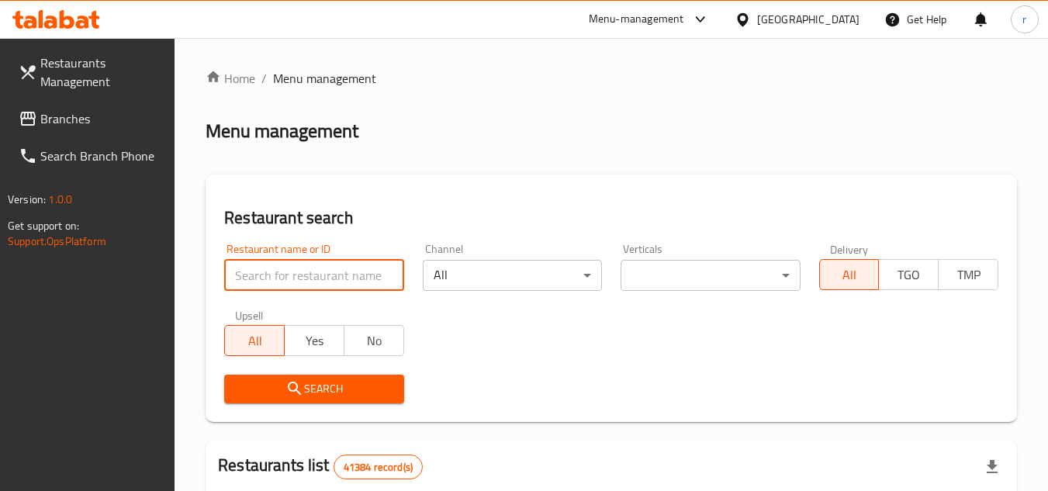
click at [327, 275] on input "search" at bounding box center [313, 275] width 179 height 31
paste input "696053"
type input "696053"
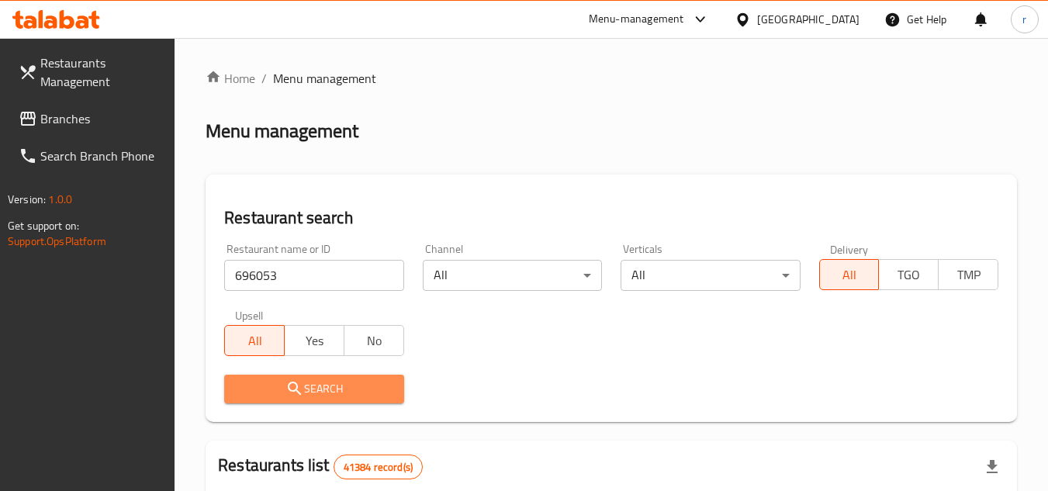
click at [336, 380] on span "Search" at bounding box center [314, 388] width 154 height 19
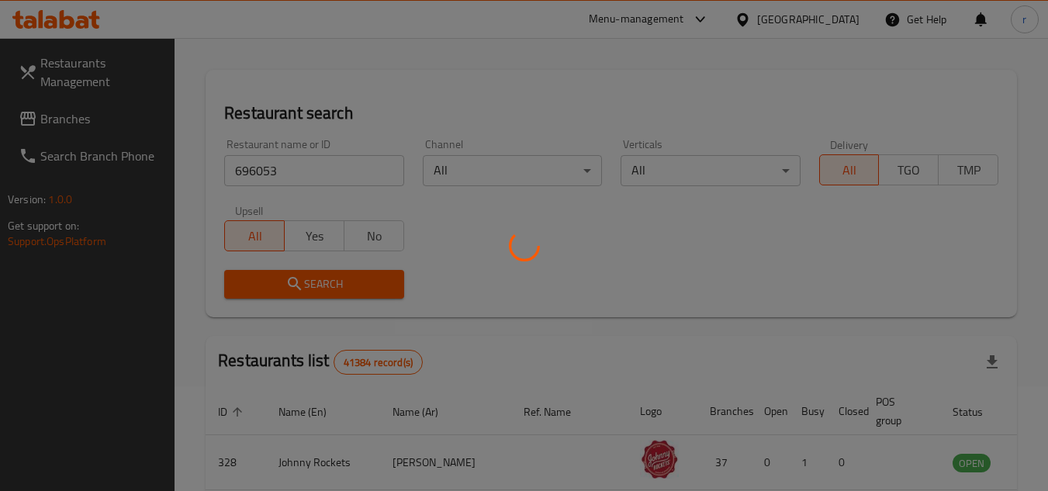
scroll to position [155, 0]
